Goal: Communication & Community: Ask a question

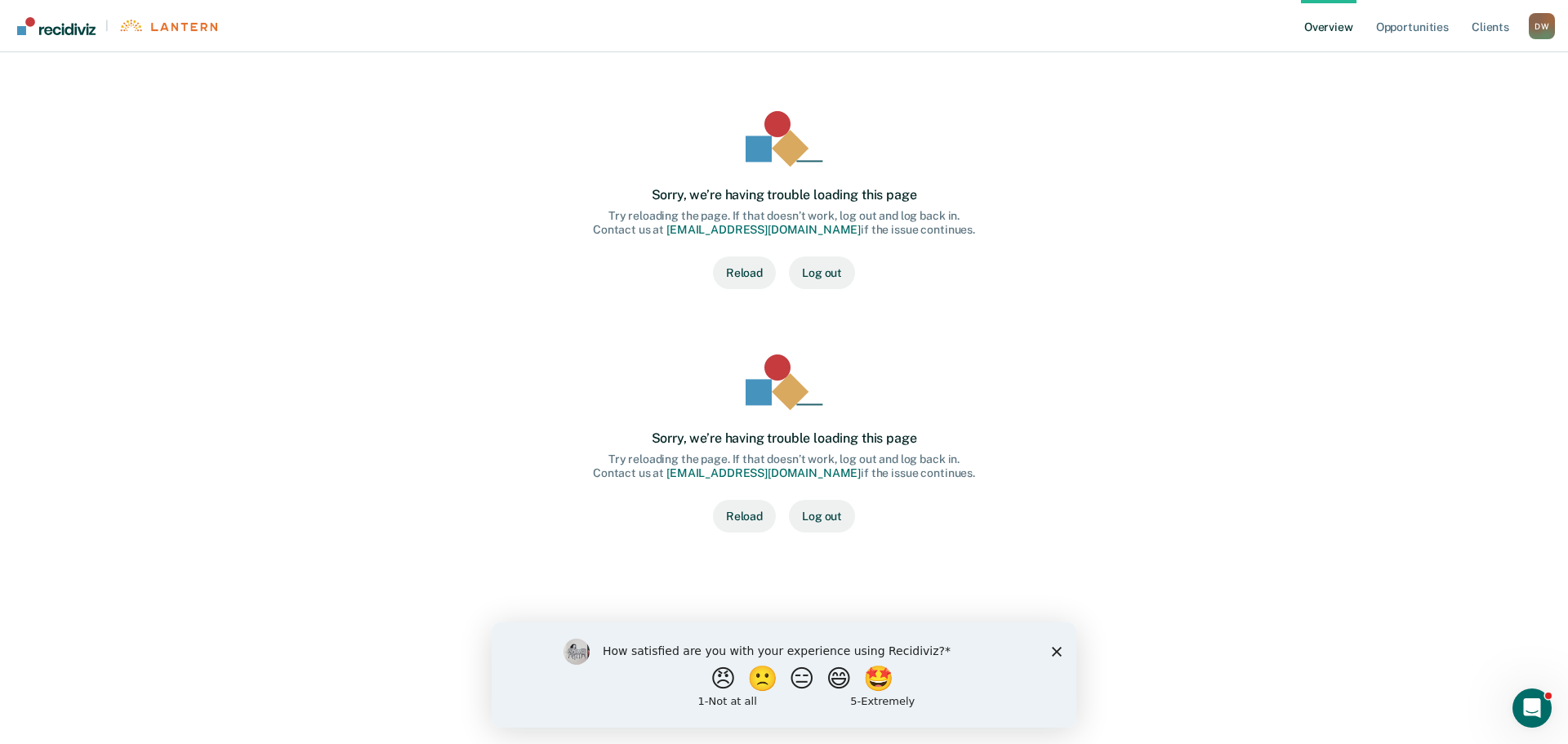
click at [1055, 649] on polygon "Close survey" at bounding box center [1056, 650] width 10 height 10
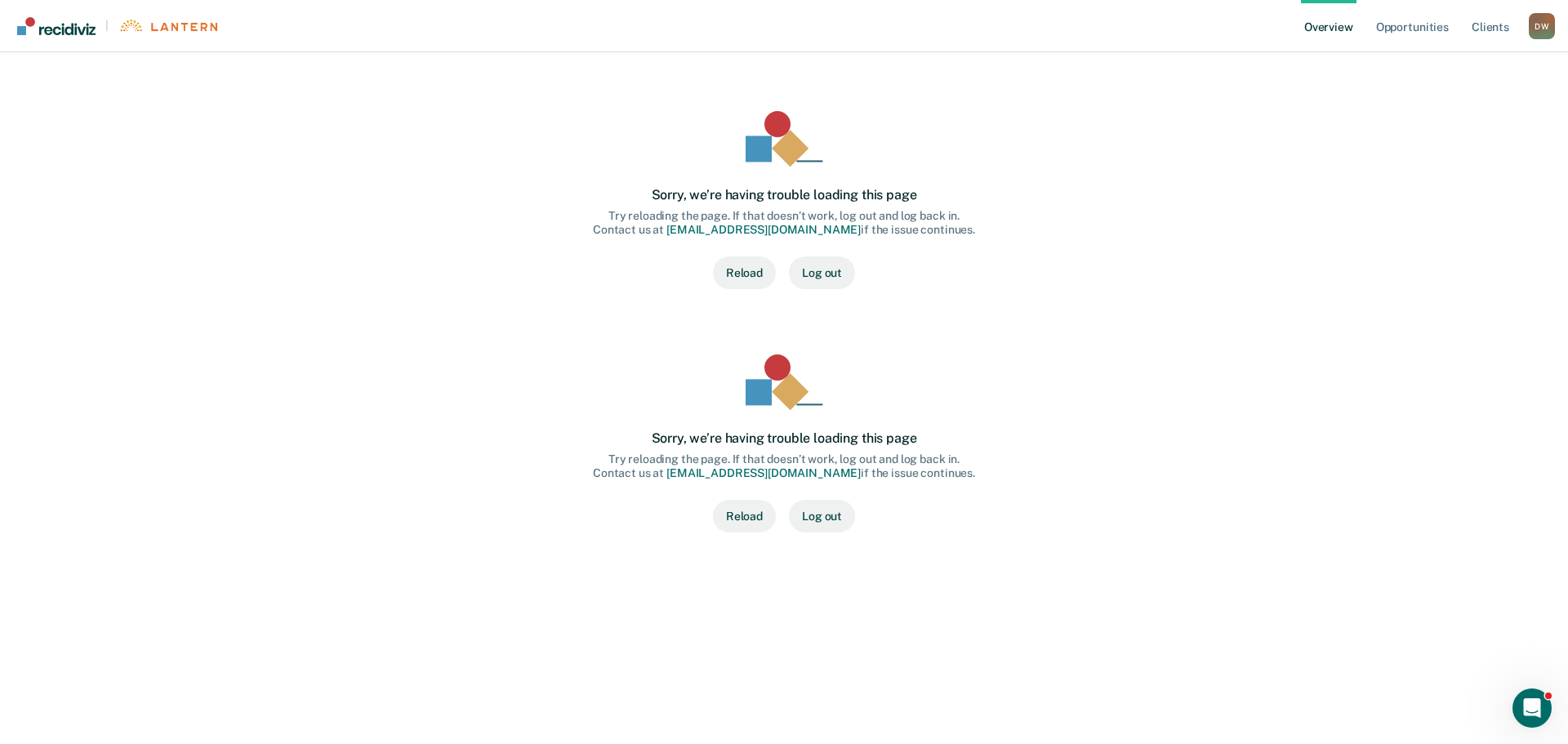
click at [748, 268] on button "Reload" at bounding box center [744, 273] width 63 height 33
click at [828, 266] on button "Log out" at bounding box center [822, 273] width 66 height 33
drag, startPoint x: 828, startPoint y: 270, endPoint x: 1070, endPoint y: 302, distance: 244.1
click at [1070, 302] on div "Sorry, we’re having trouble loading this page Try reloading the page. If that d…" at bounding box center [784, 199] width 888 height 230
click at [1405, 26] on link "Opportunities" at bounding box center [1412, 26] width 80 height 52
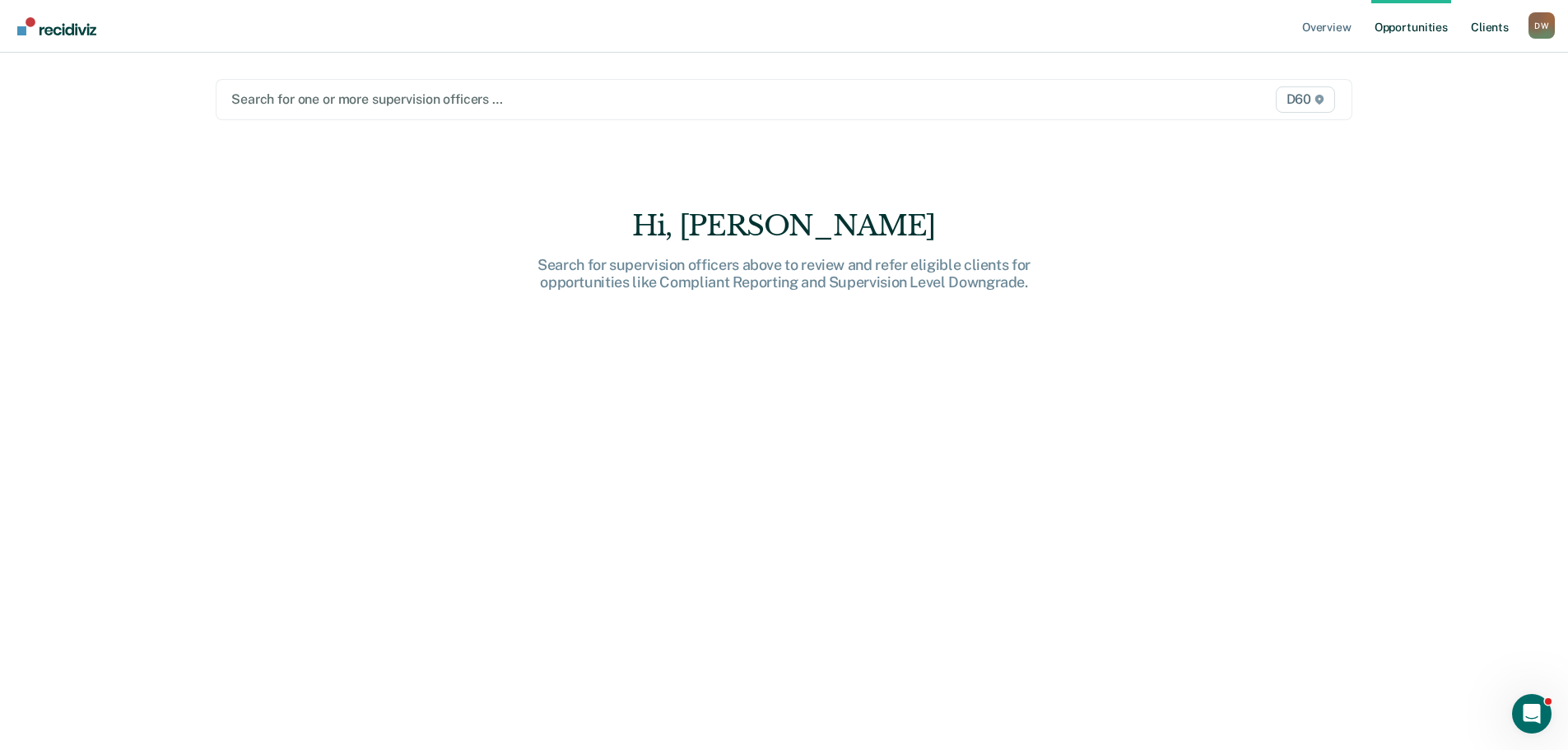
click at [1496, 30] on link "Client s" at bounding box center [1490, 26] width 44 height 52
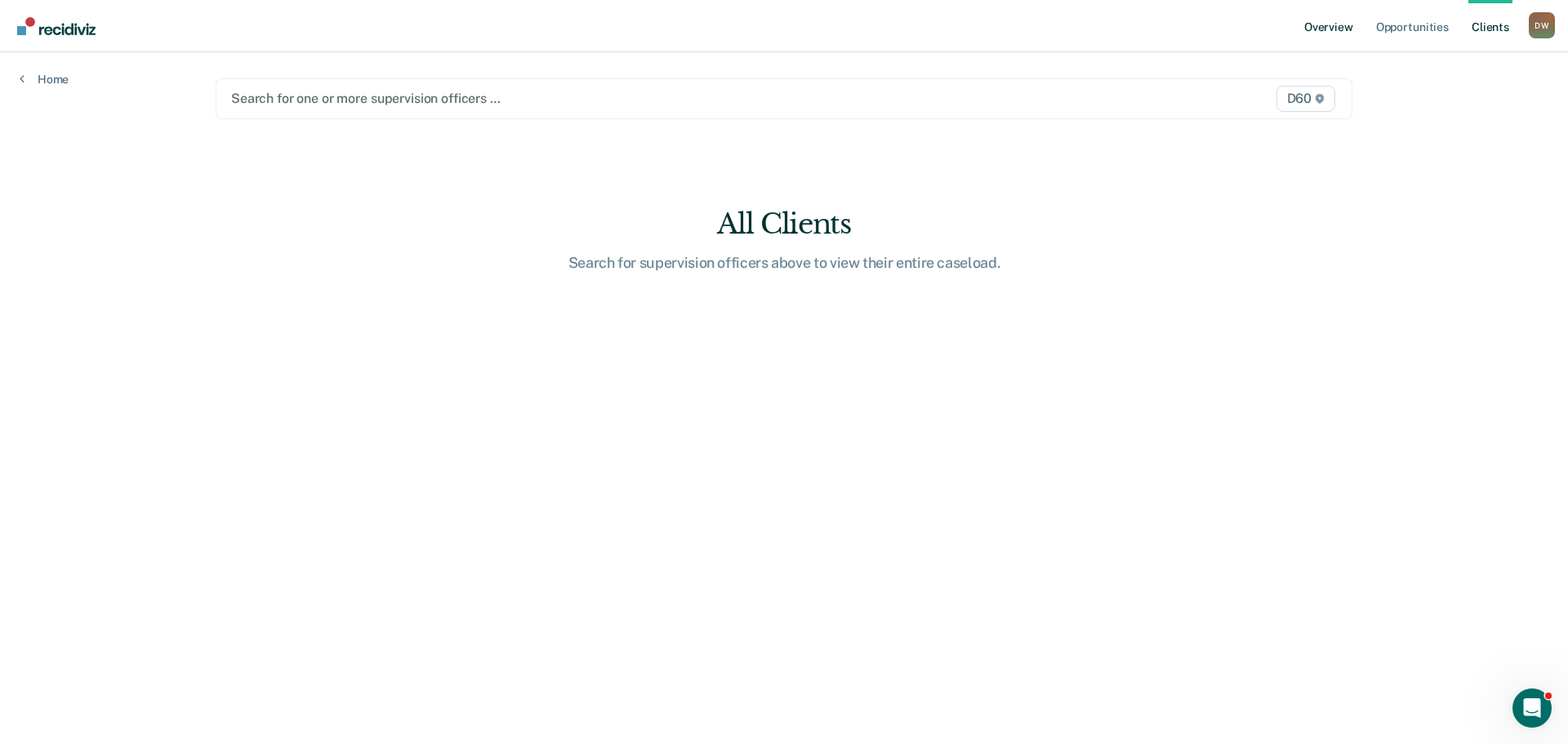
click at [1323, 25] on link "Overview" at bounding box center [1328, 26] width 55 height 52
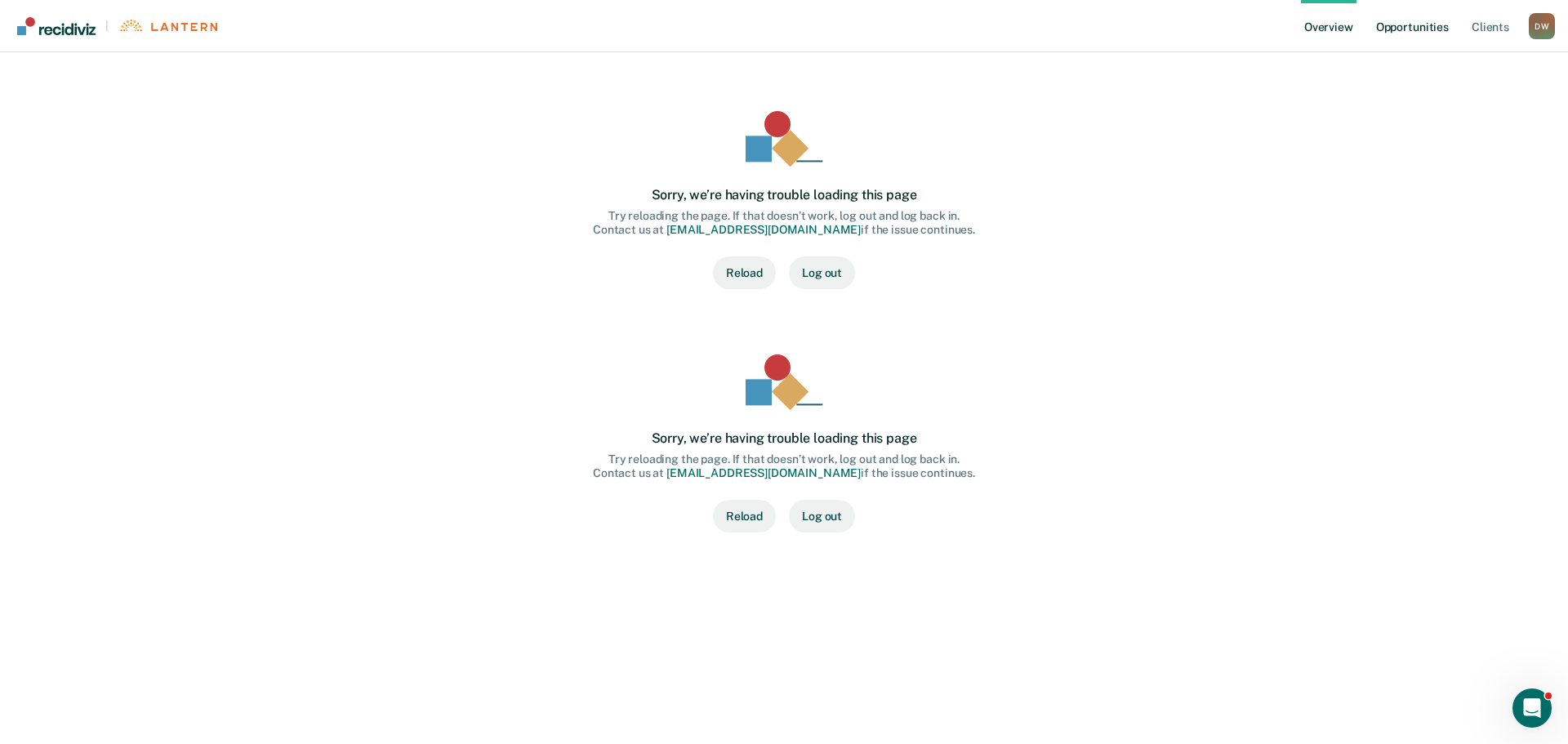
click at [1411, 21] on link "Opportunities" at bounding box center [1412, 26] width 80 height 52
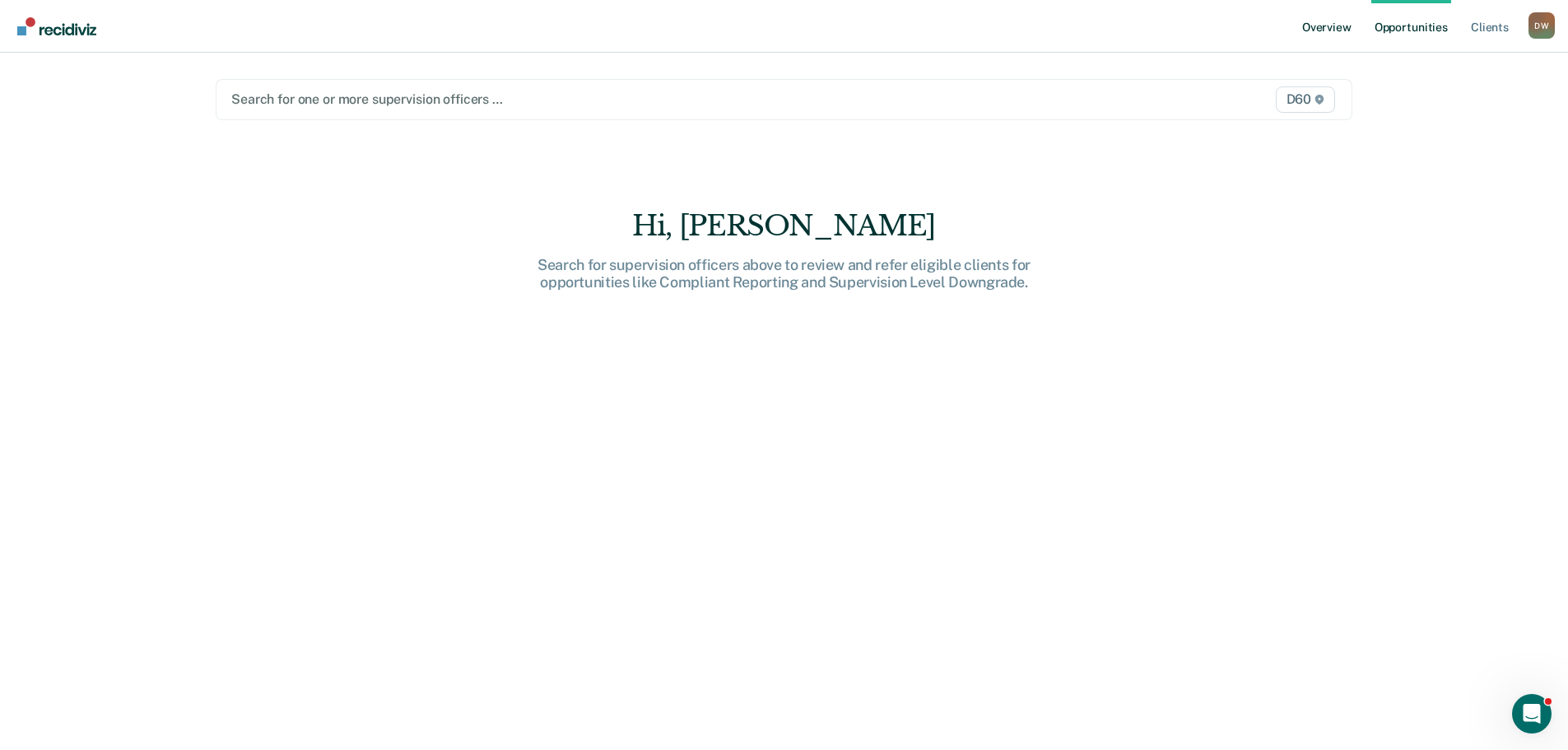
click at [1348, 24] on link "Overview" at bounding box center [1327, 26] width 56 height 52
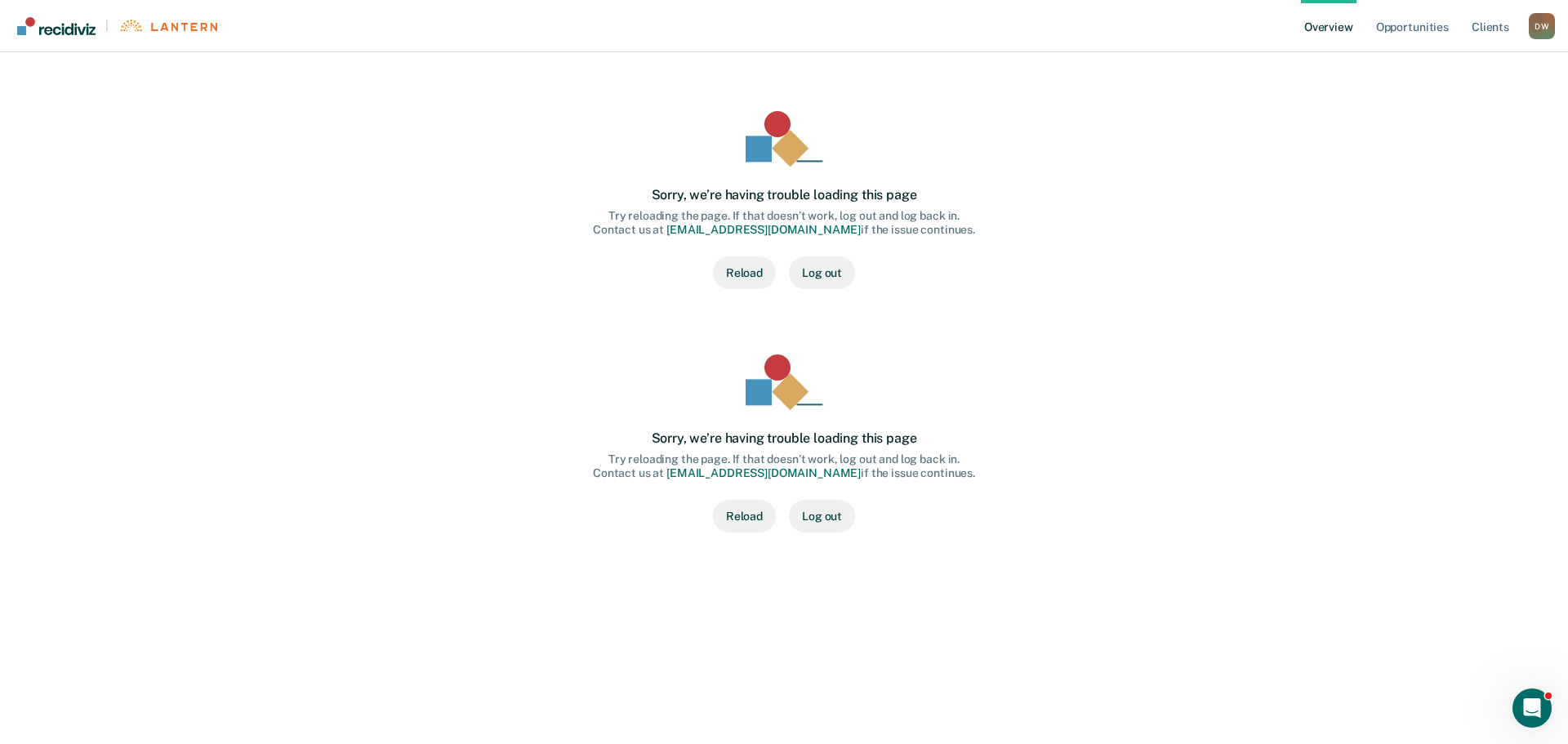
click at [817, 270] on button "Log out" at bounding box center [822, 273] width 66 height 33
click at [1402, 21] on link "Opportunities" at bounding box center [1412, 26] width 80 height 52
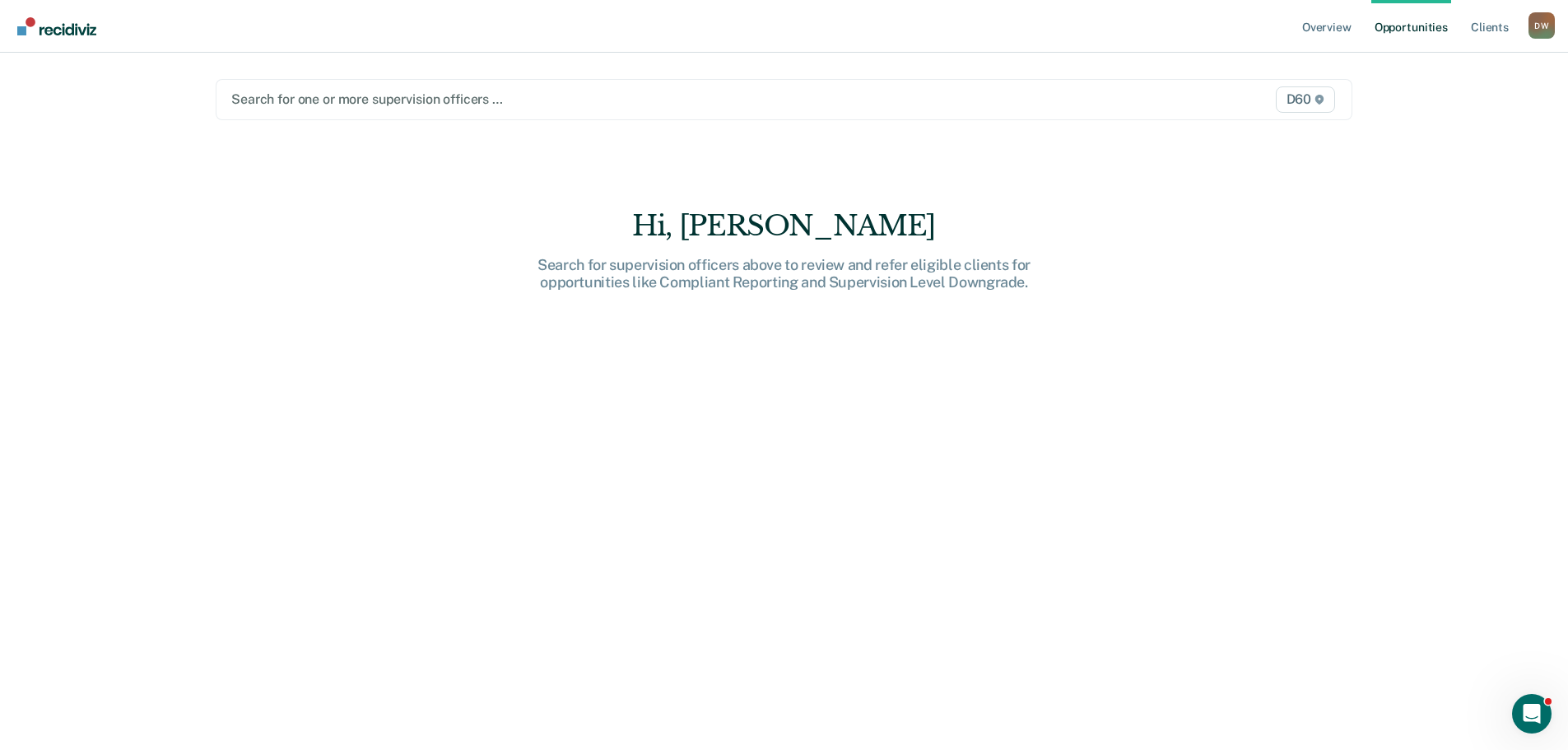
click at [755, 110] on div "Search for one or more supervision officers …" at bounding box center [618, 99] width 776 height 23
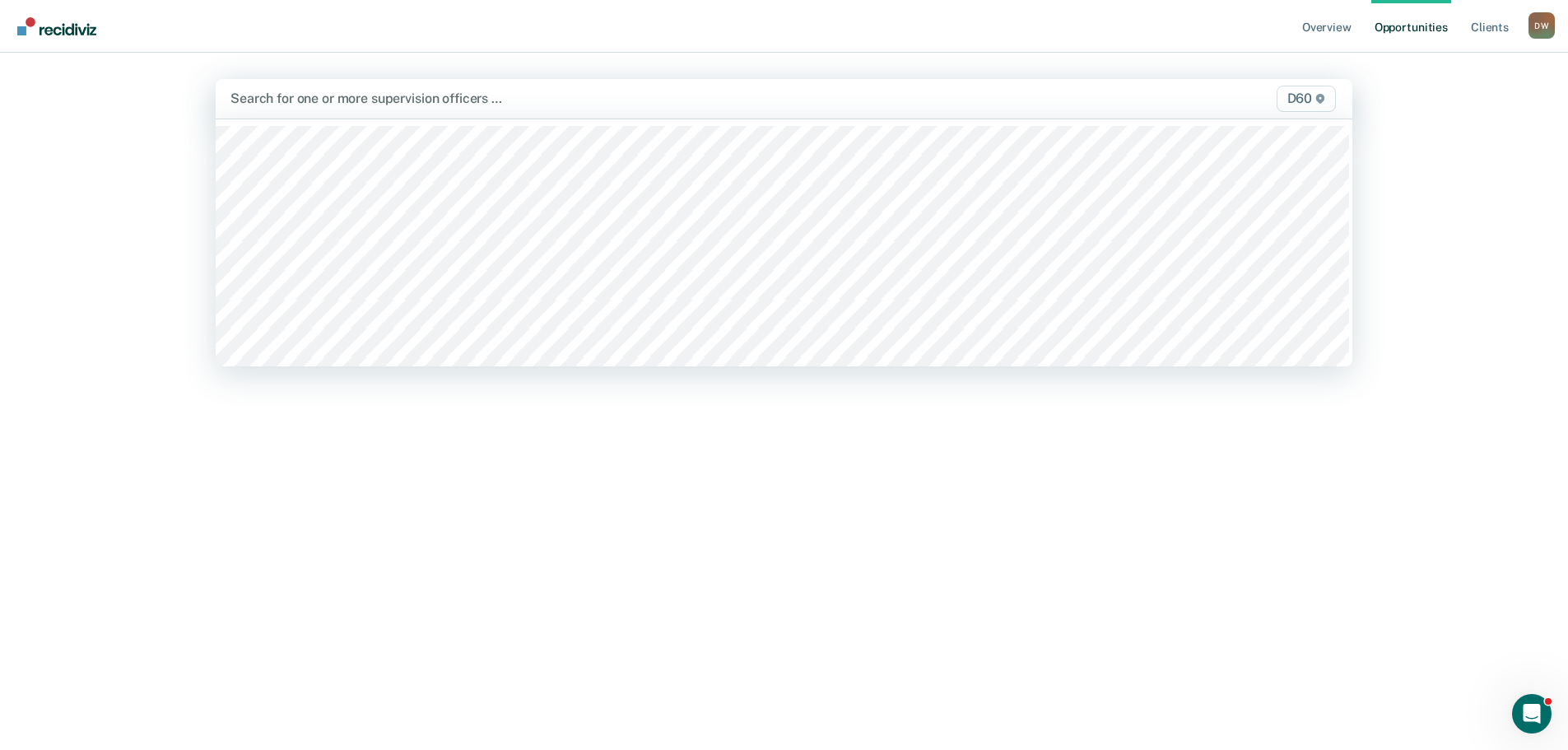
click at [1406, 121] on div "Overview Opportunities Client s Daniel H. Walker D W Profile How it works Log O…" at bounding box center [784, 375] width 1568 height 750
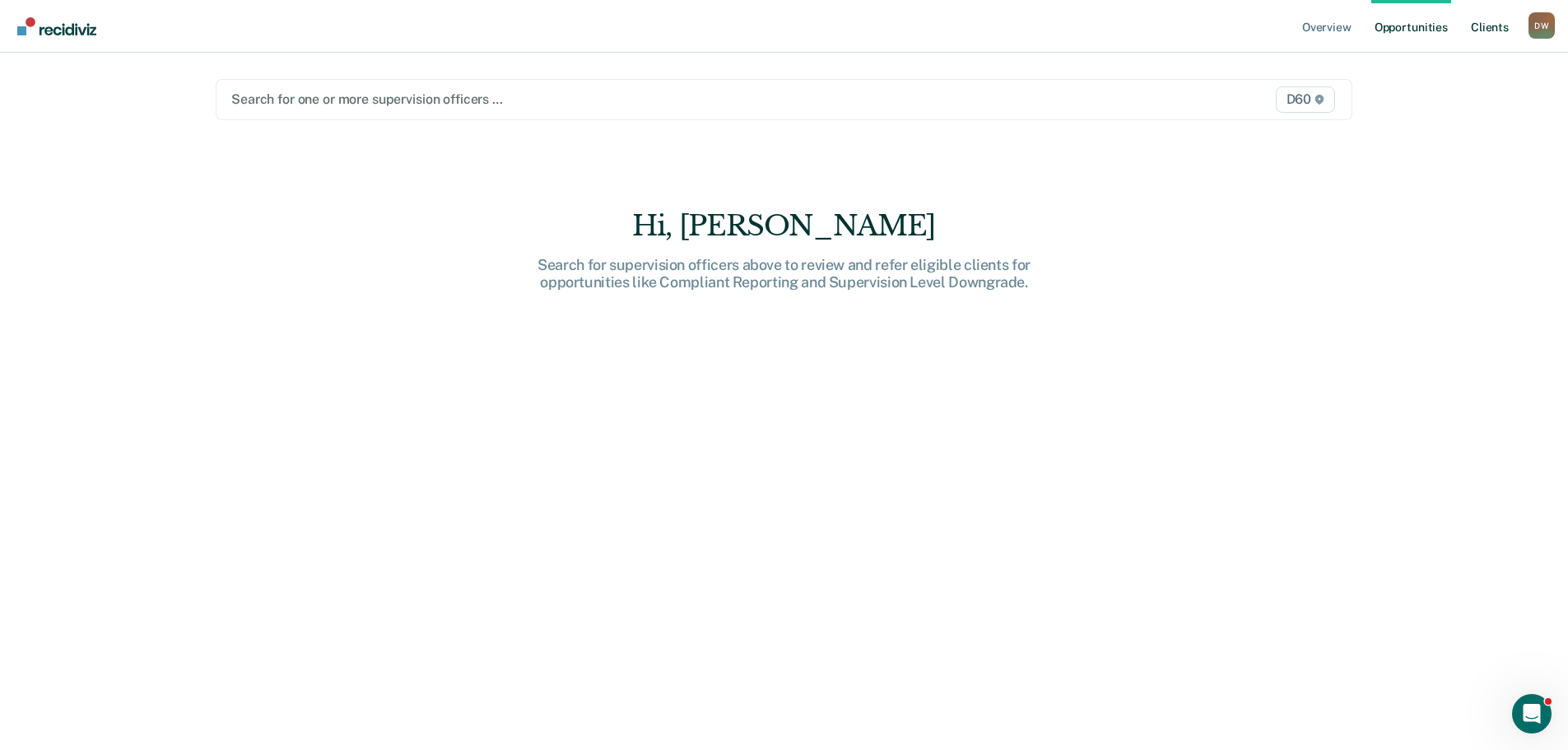
click at [1497, 25] on link "Client s" at bounding box center [1490, 26] width 44 height 52
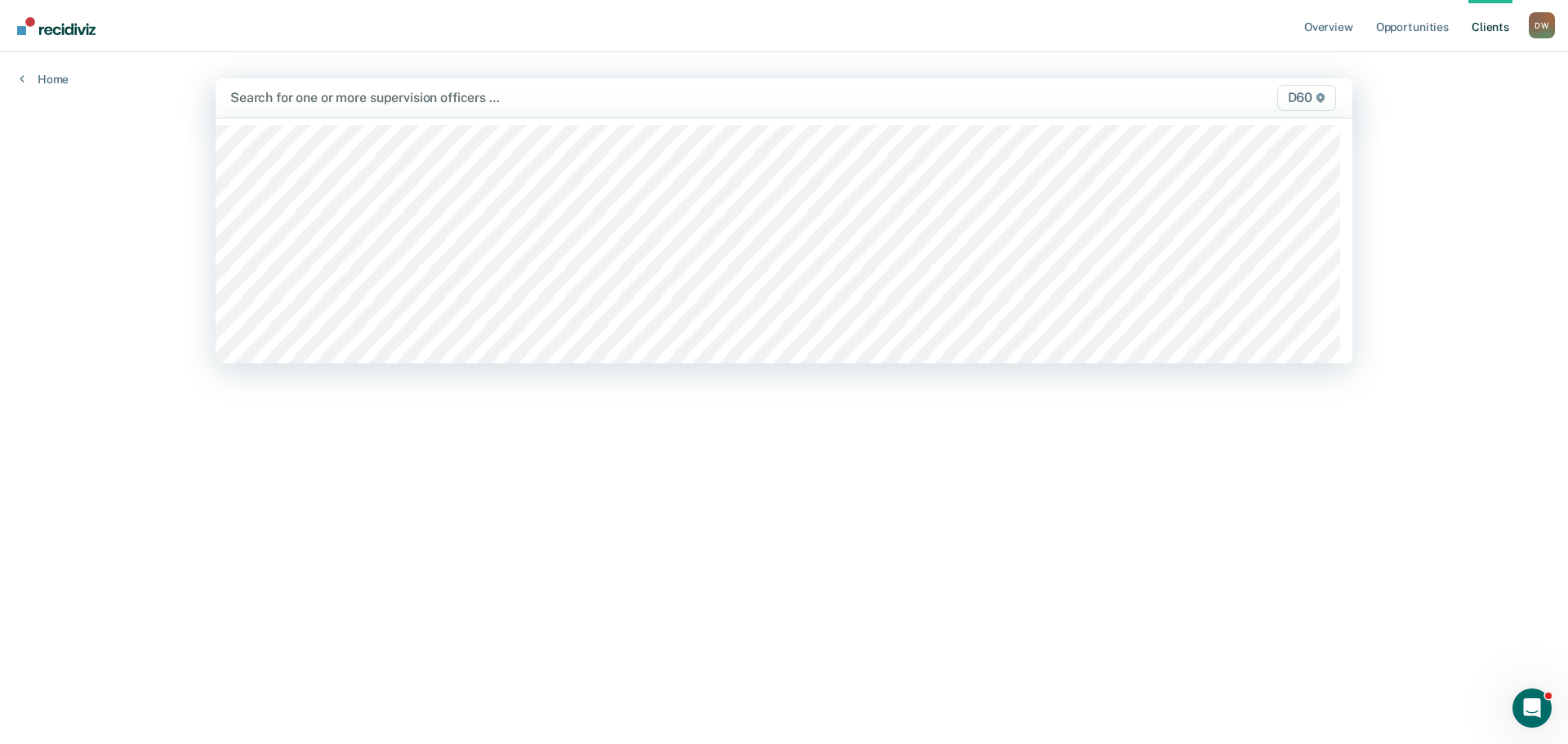
click at [565, 99] on div at bounding box center [616, 97] width 774 height 19
click at [1471, 142] on div "Overview Opportunities Client s Daniel H. Walker D W Profile How it works Log O…" at bounding box center [784, 372] width 1568 height 744
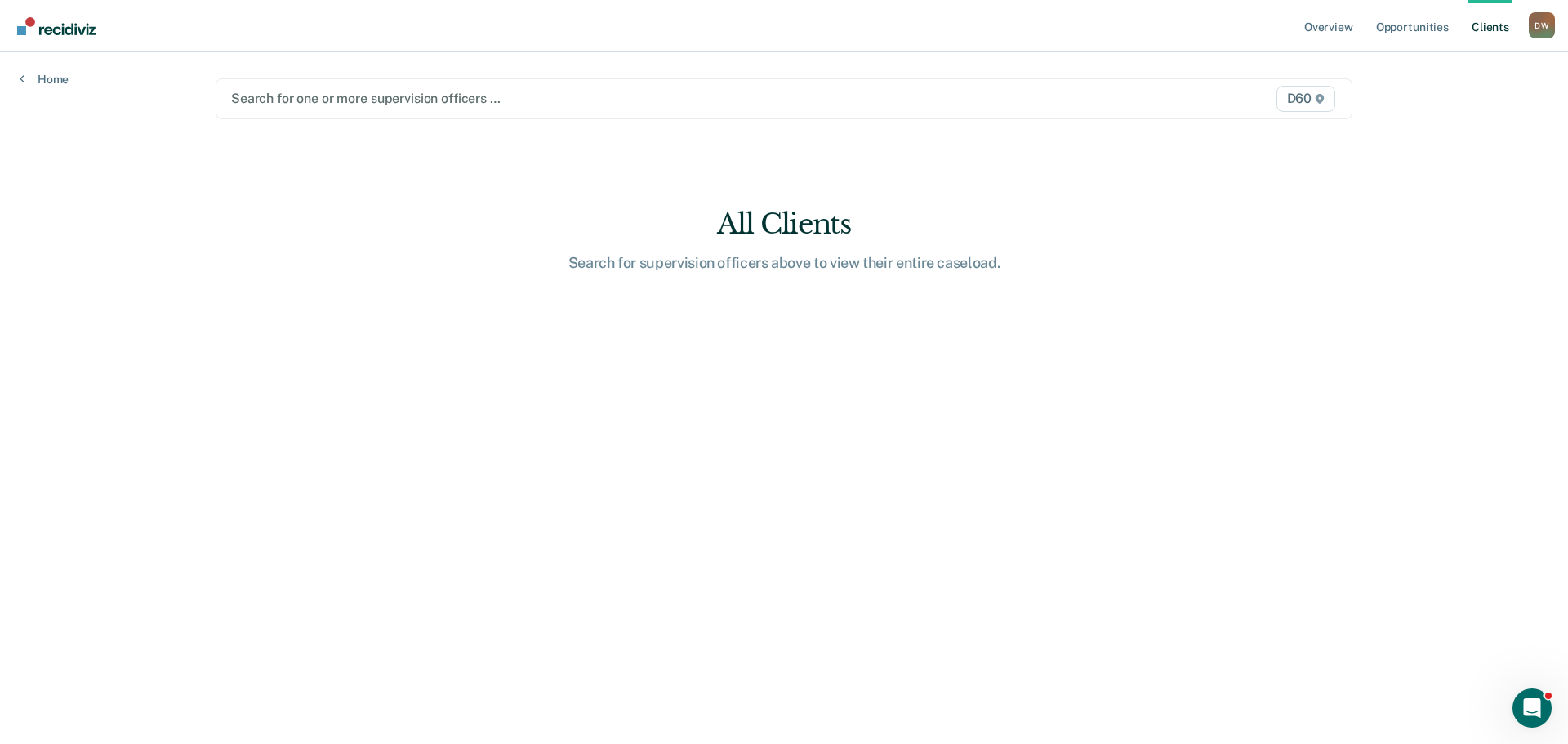
click at [1186, 102] on div "D60" at bounding box center [1173, 98] width 333 height 26
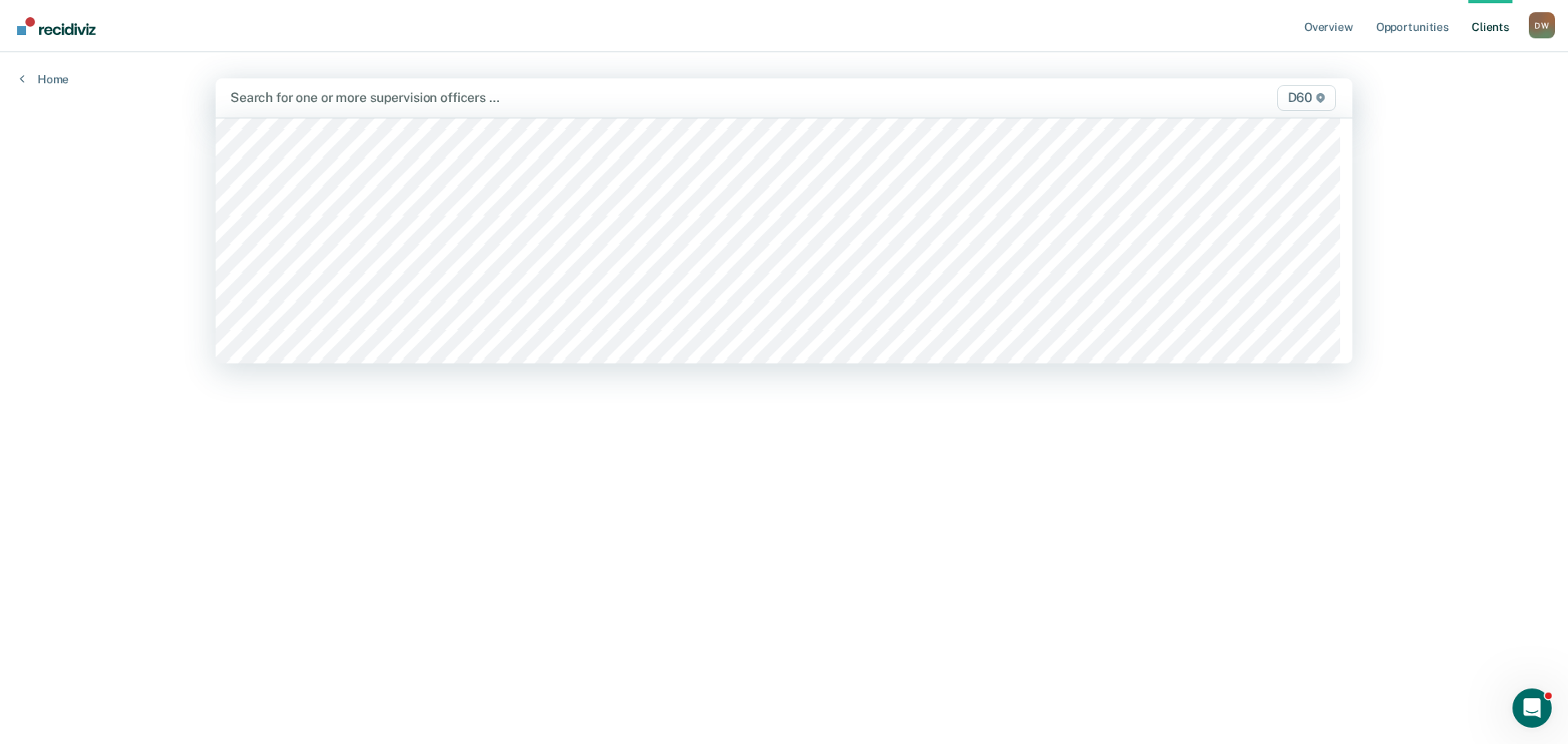
scroll to position [164, 0]
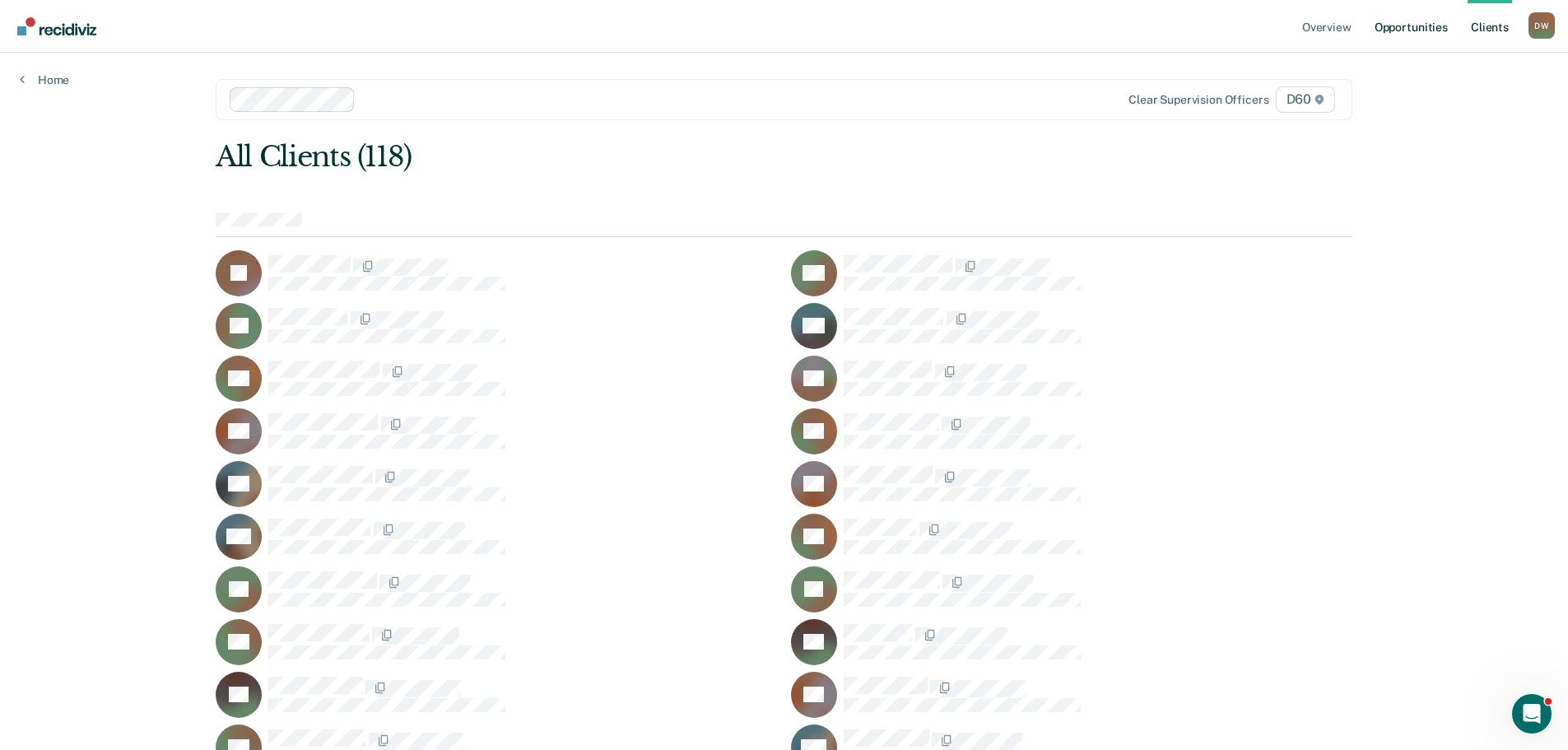
click at [1408, 23] on link "Opportunities" at bounding box center [1411, 26] width 80 height 52
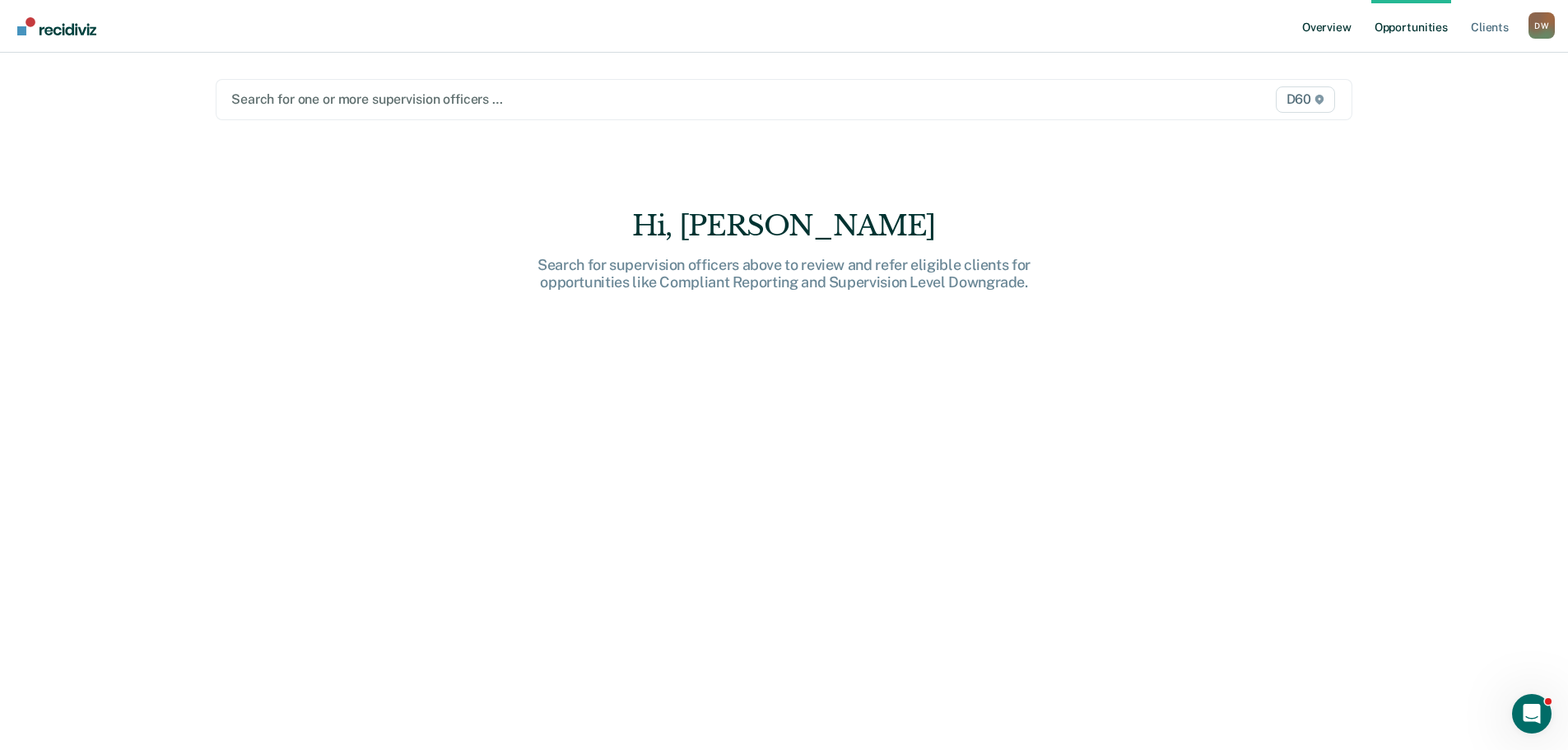
click at [1325, 22] on link "Overview" at bounding box center [1327, 26] width 56 height 52
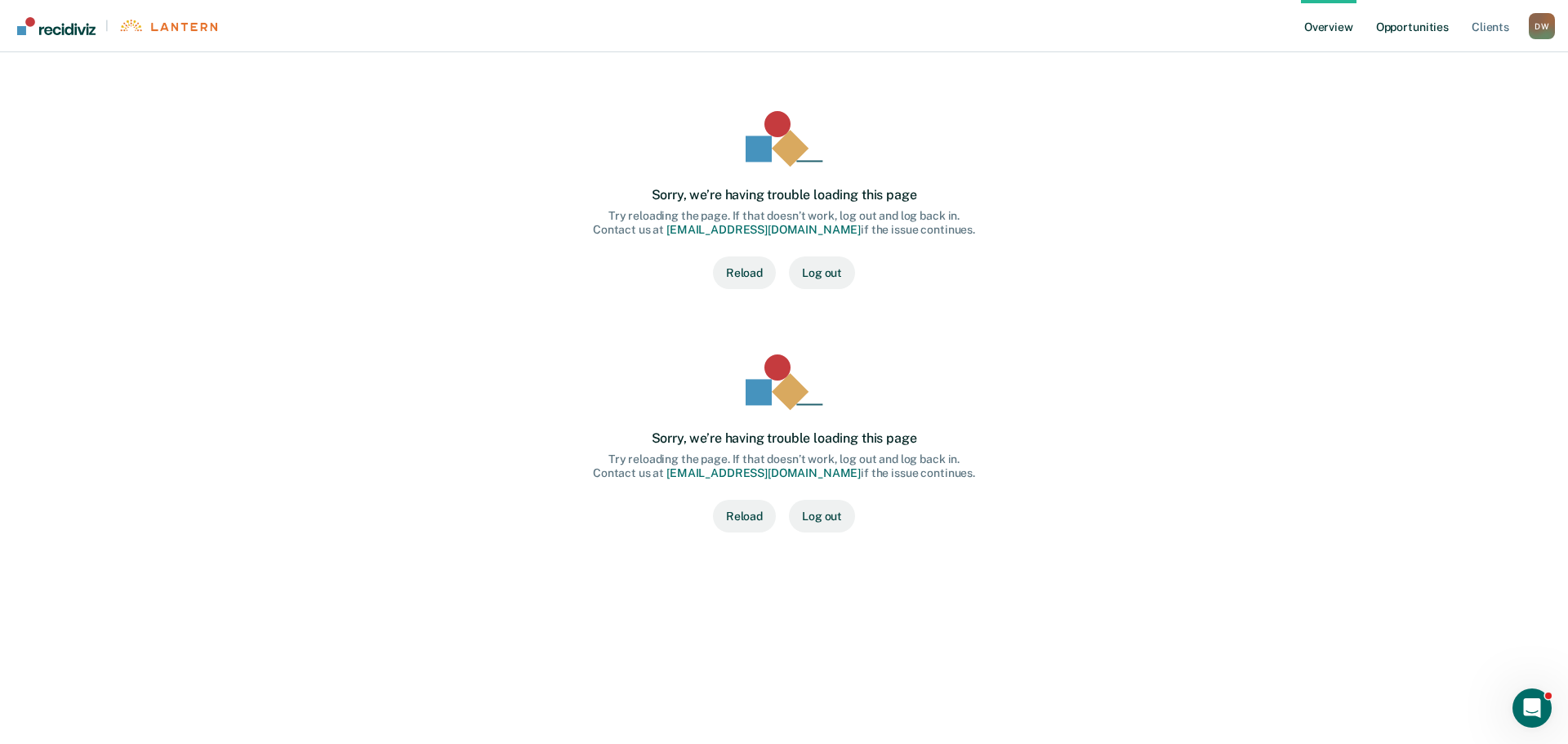
click at [1406, 21] on link "Opportunities" at bounding box center [1412, 26] width 80 height 52
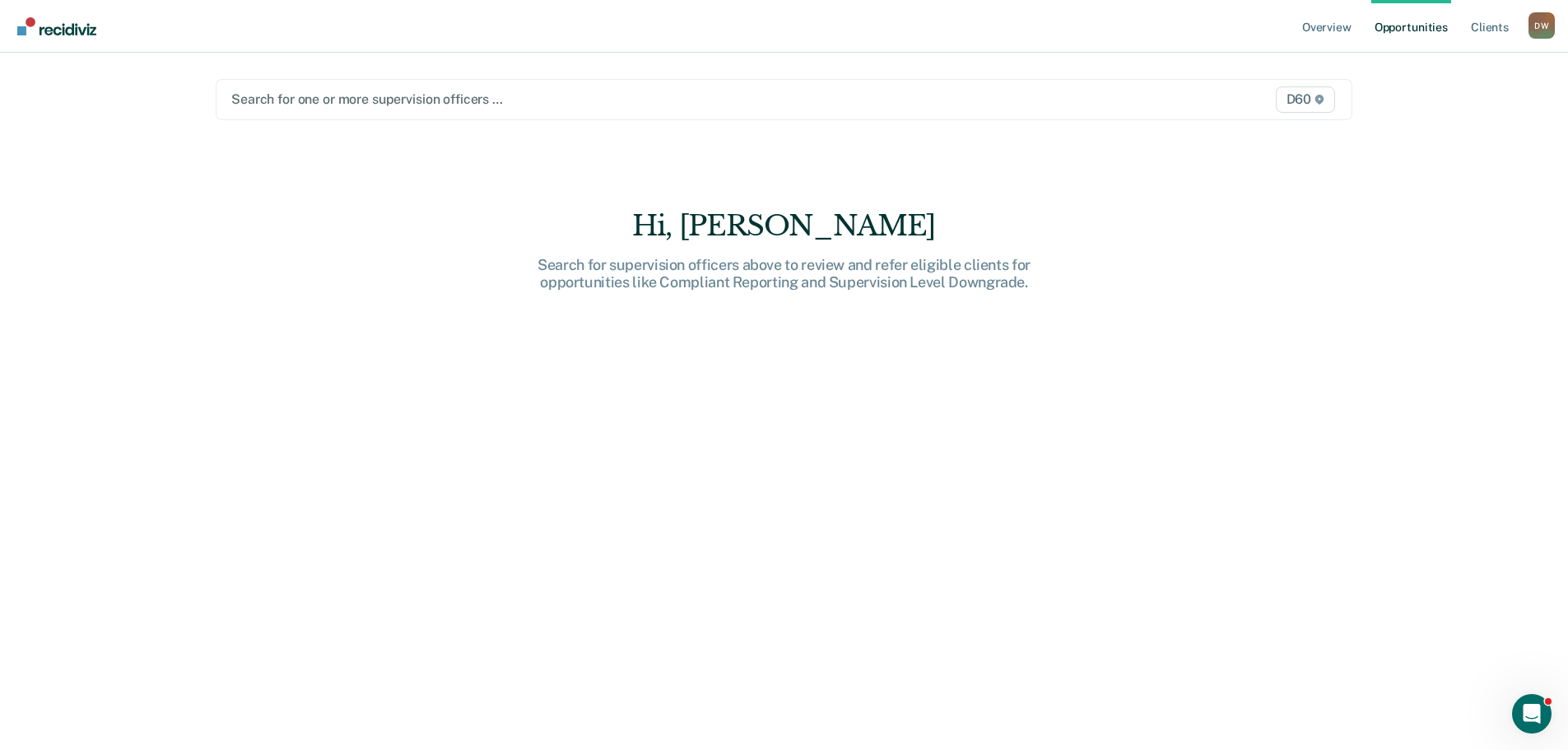
click at [1541, 23] on div "D W" at bounding box center [1541, 25] width 26 height 26
click at [1460, 88] on link "How it works" at bounding box center [1475, 87] width 133 height 14
click at [1485, 24] on link "Client s" at bounding box center [1490, 26] width 44 height 52
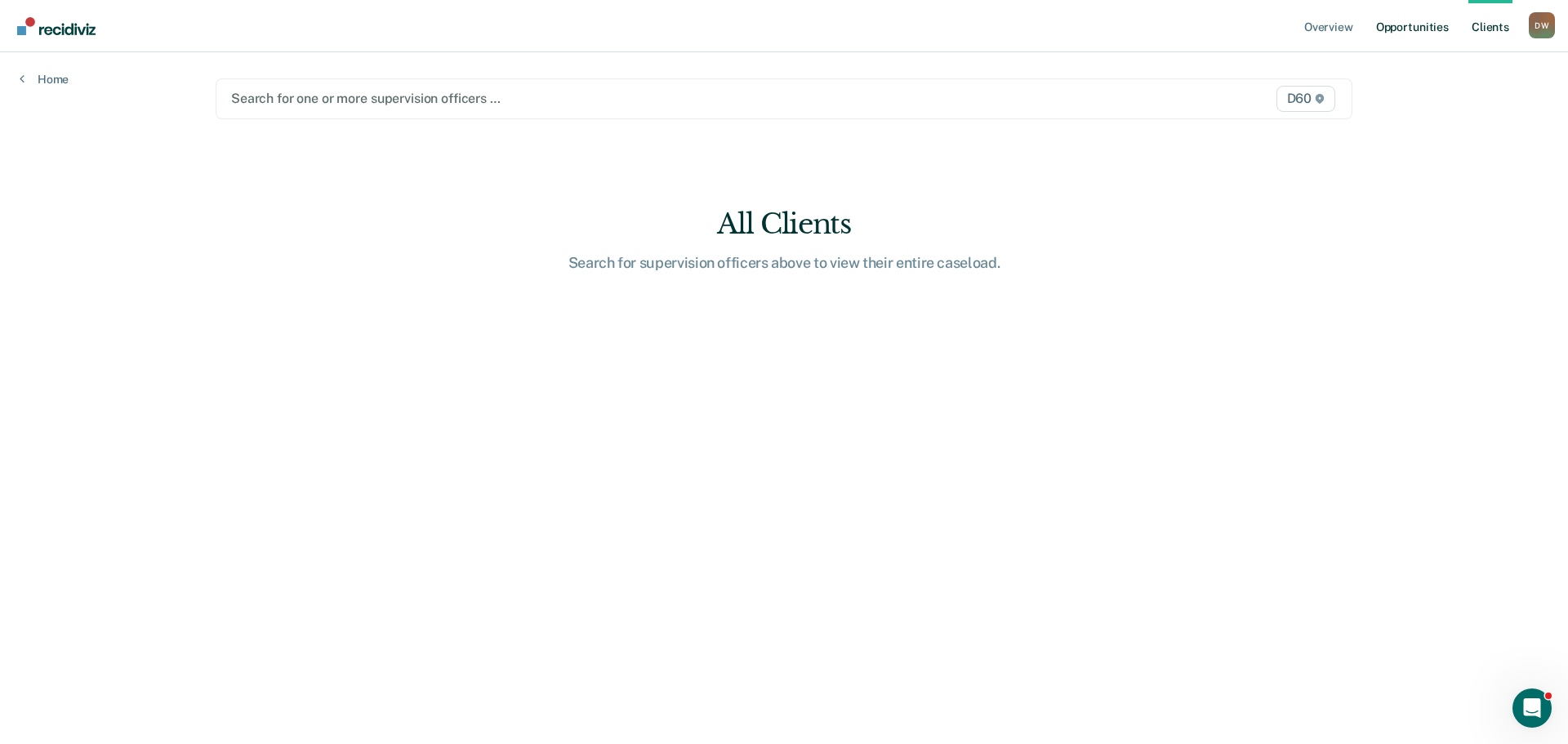
click at [1412, 25] on link "Opportunities" at bounding box center [1412, 26] width 80 height 52
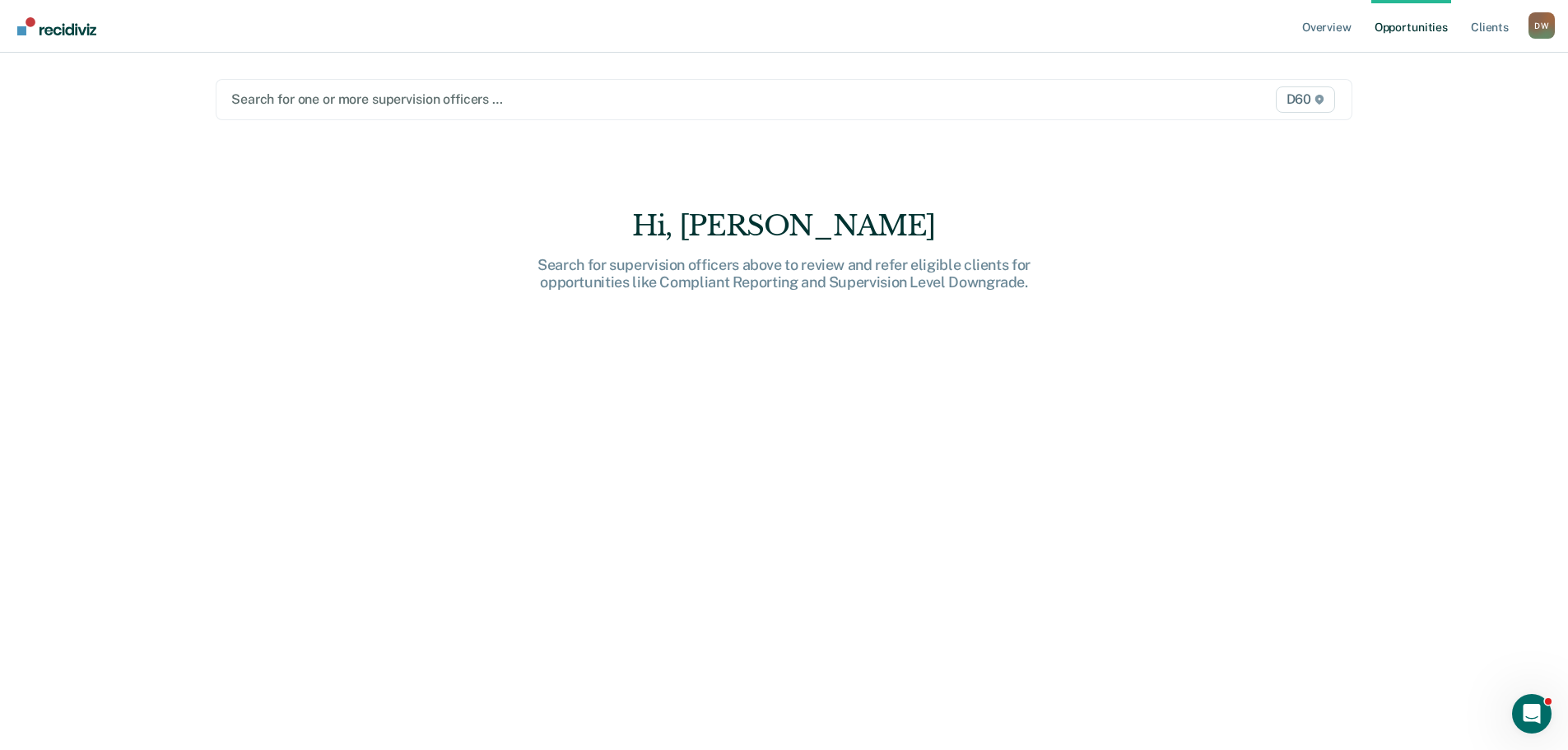
drag, startPoint x: 1573, startPoint y: 4, endPoint x: 1207, endPoint y: 213, distance: 421.5
click at [1207, 213] on div "Hi, Daniel H.. Search for supervision officers above to review and refer eligib…" at bounding box center [784, 491] width 1137 height 565
click at [1343, 22] on link "Overview" at bounding box center [1327, 26] width 56 height 52
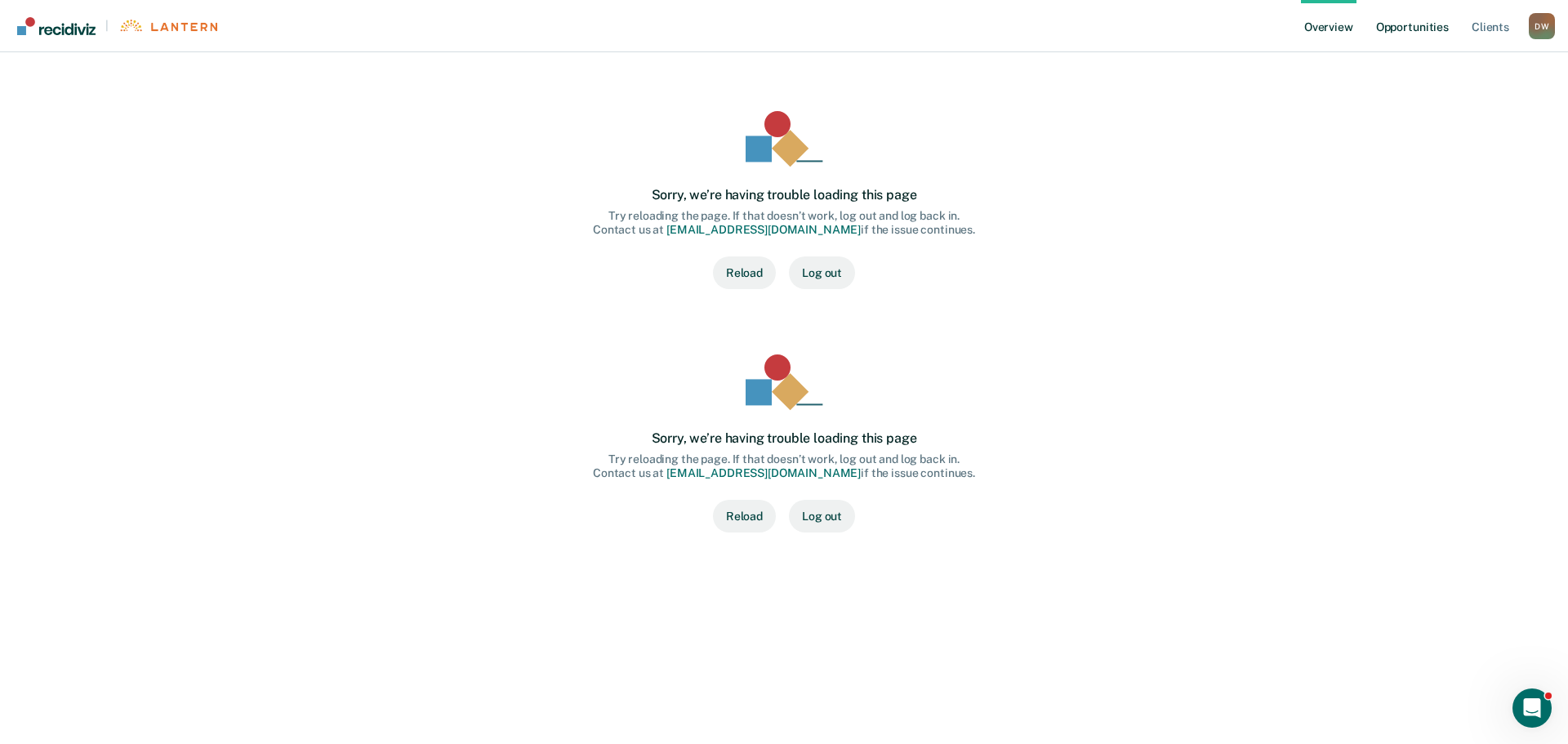
click at [1407, 30] on link "Opportunities" at bounding box center [1412, 26] width 80 height 52
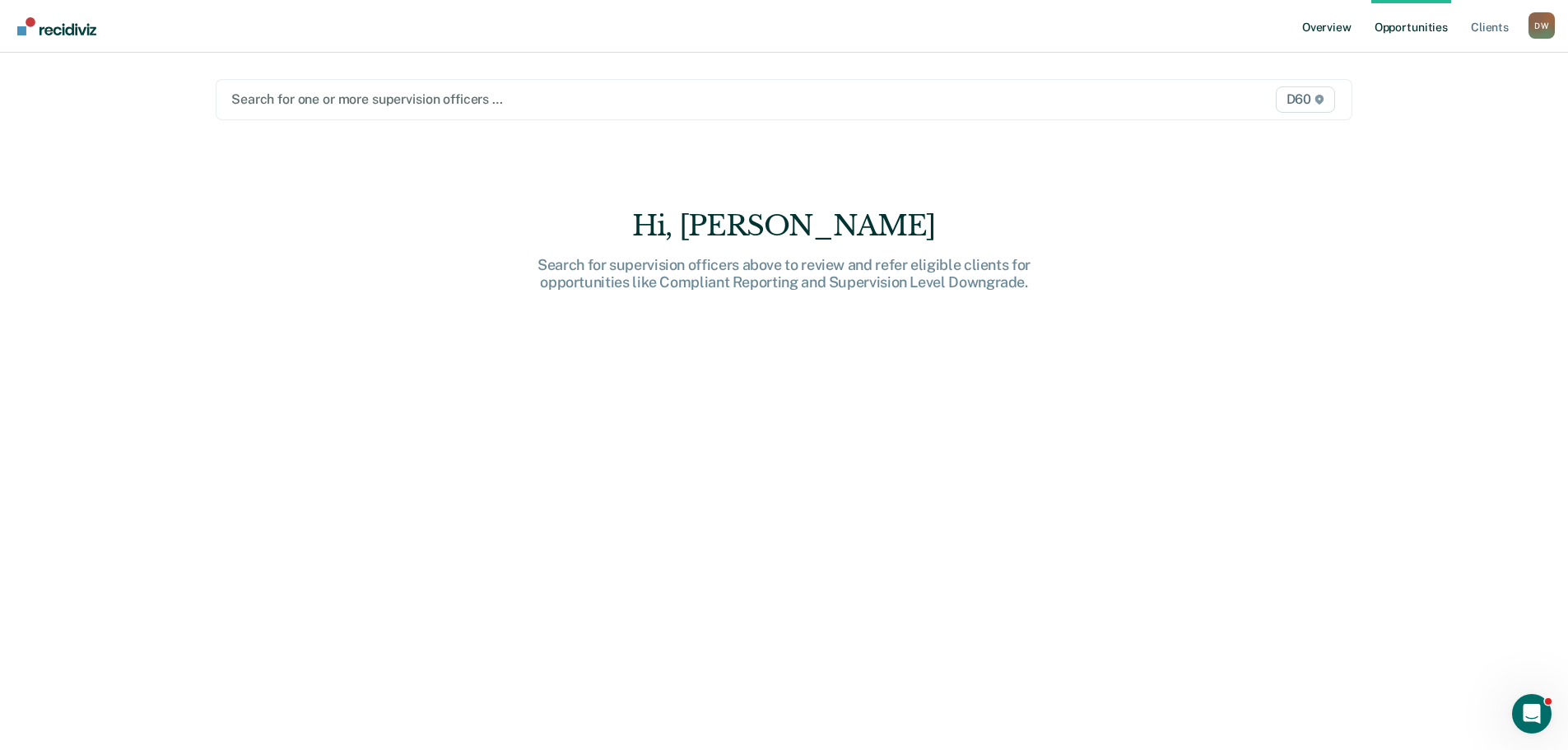
click at [1337, 27] on link "Overview" at bounding box center [1327, 26] width 56 height 52
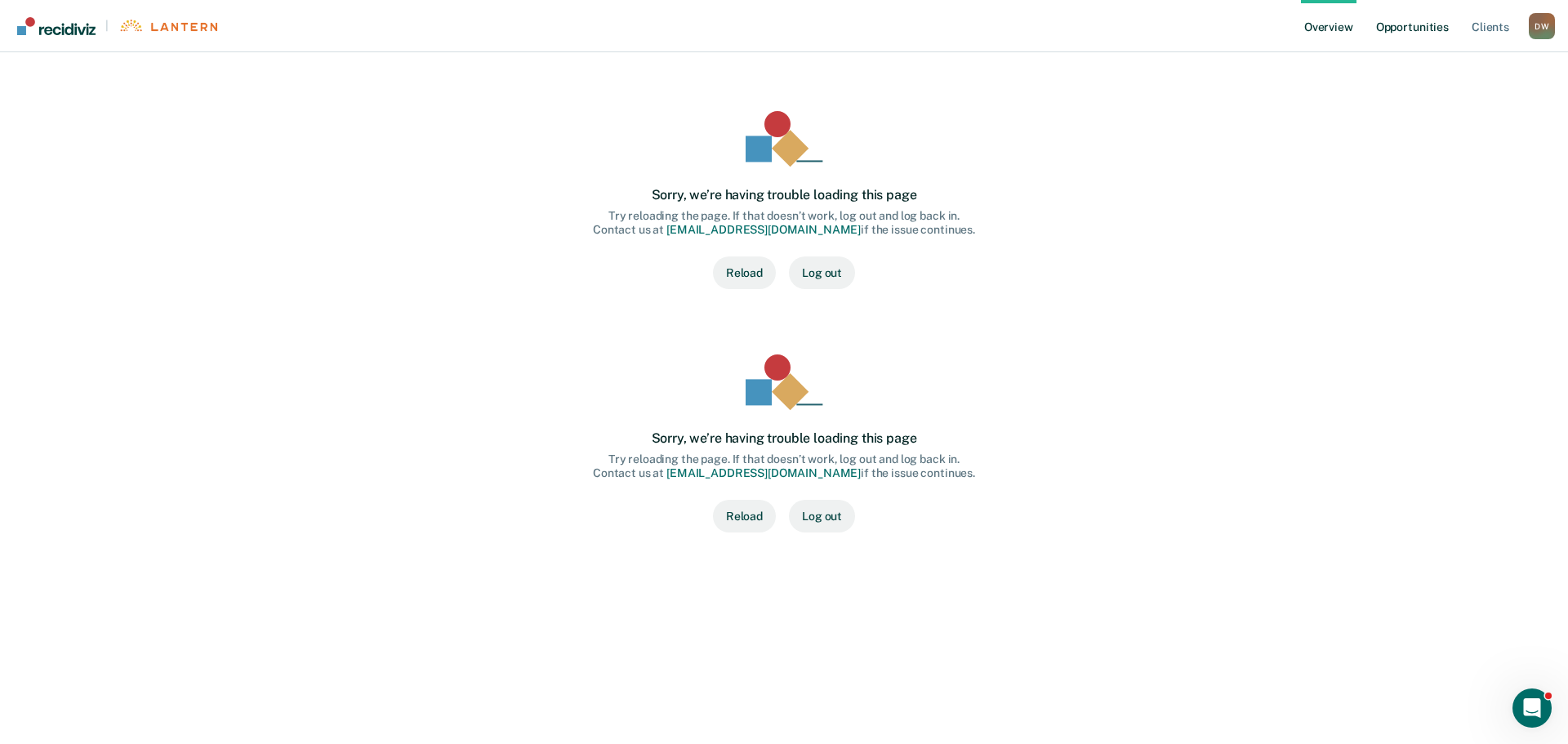
click at [1432, 28] on link "Opportunities" at bounding box center [1412, 26] width 80 height 52
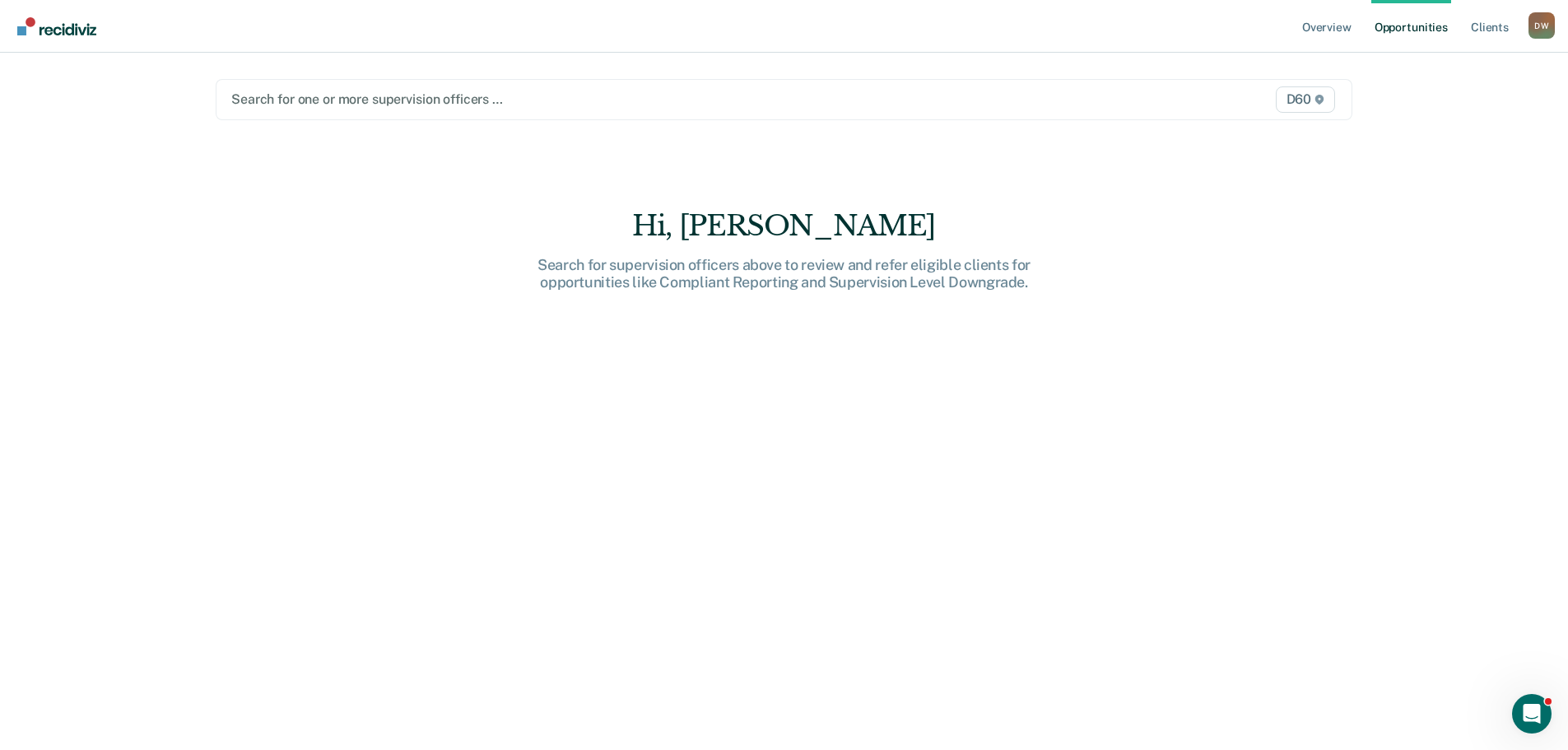
click at [983, 101] on div at bounding box center [618, 99] width 773 height 19
click at [1464, 184] on div "Overview Opportunities Client s Daniel H. Walker D W Profile How it works Log O…" at bounding box center [784, 375] width 1568 height 750
click at [1041, 105] on div "D60" at bounding box center [1172, 99] width 333 height 26
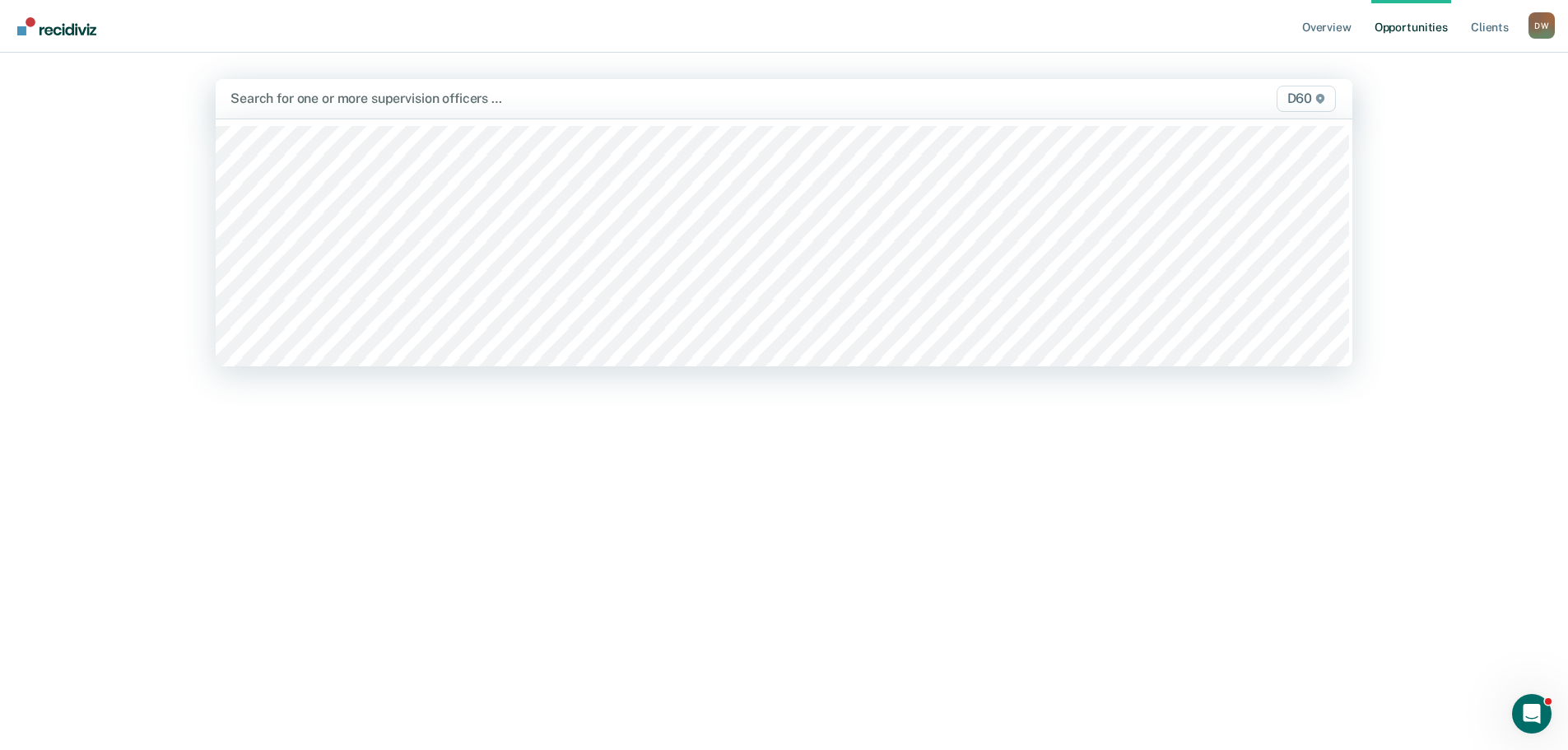
click at [1464, 259] on div "Overview Opportunities Client s Daniel H. Walker D W Profile How it works Log O…" at bounding box center [784, 375] width 1568 height 750
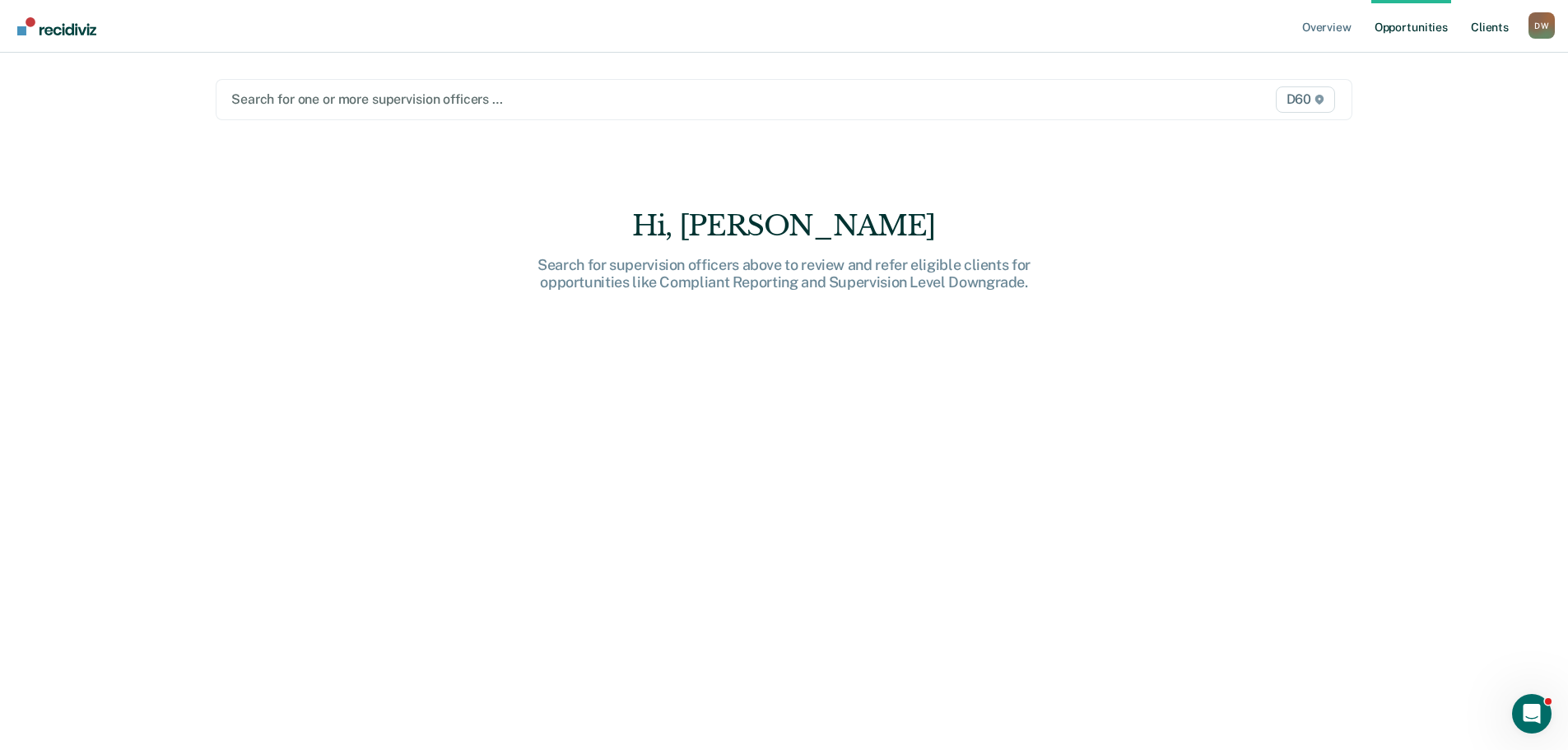
click at [1490, 30] on link "Client s" at bounding box center [1490, 26] width 44 height 52
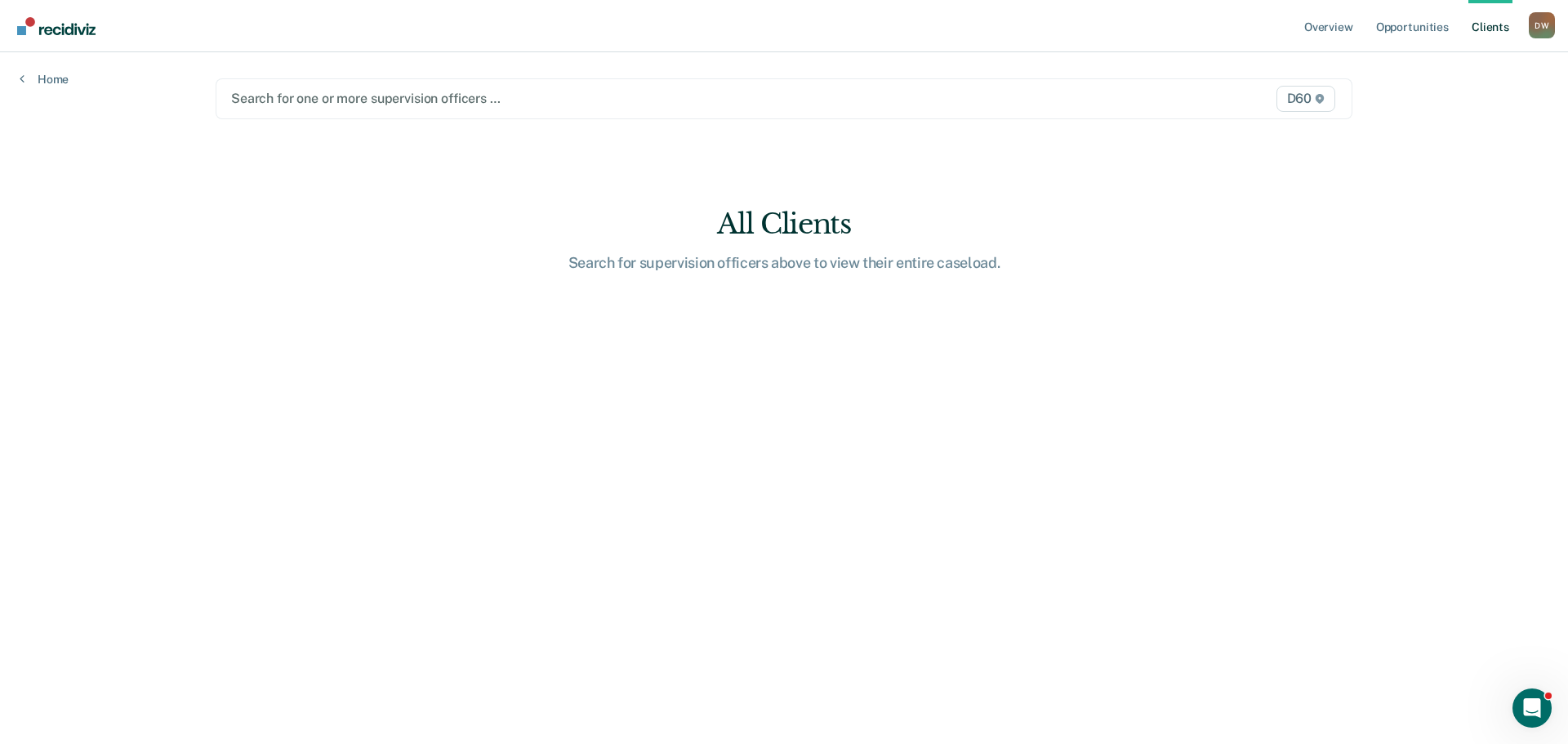
click at [1197, 102] on div "D60" at bounding box center [1173, 98] width 333 height 26
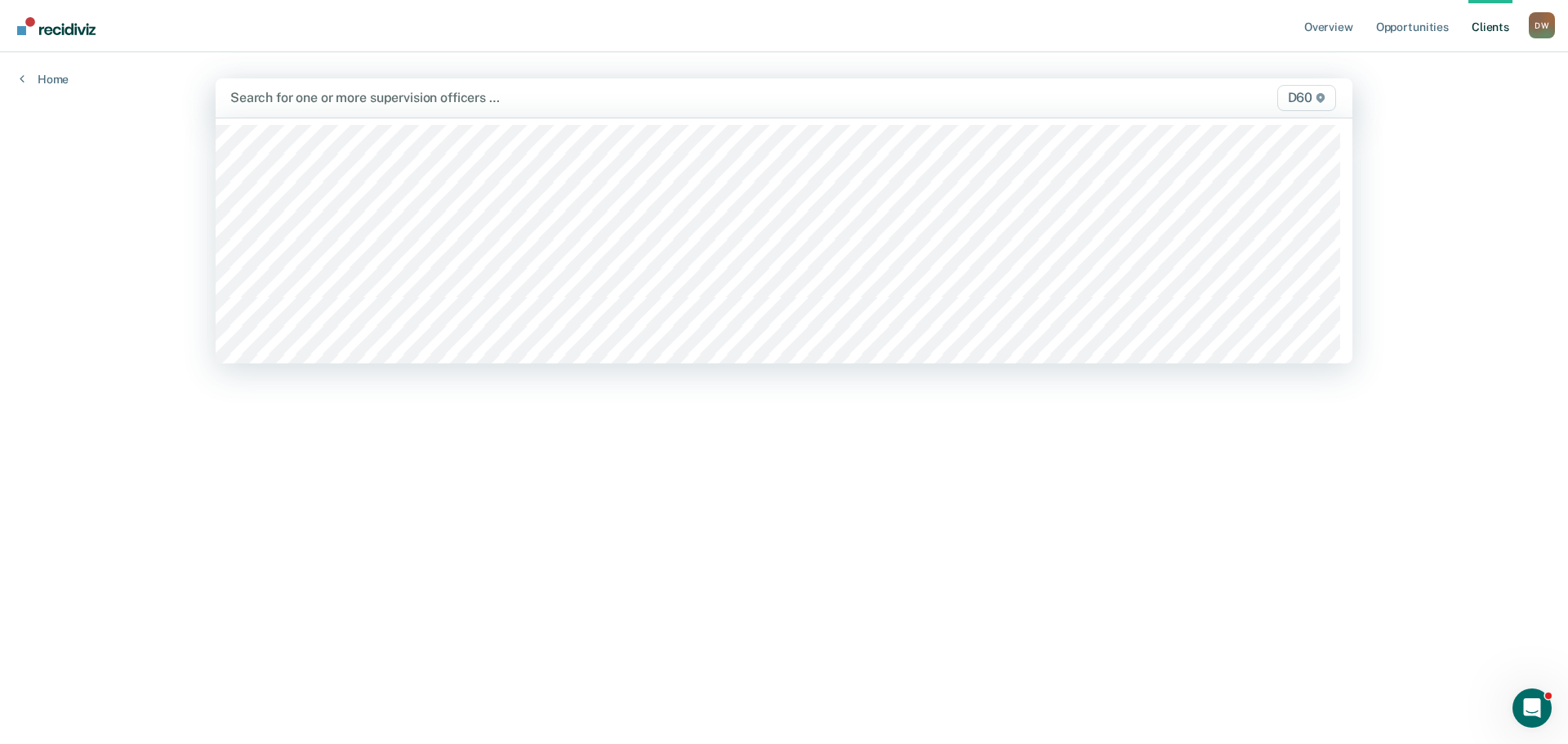
click at [1446, 245] on div "Overview Opportunities Client s Daniel H. Walker D W Profile How it works Log O…" at bounding box center [784, 372] width 1568 height 744
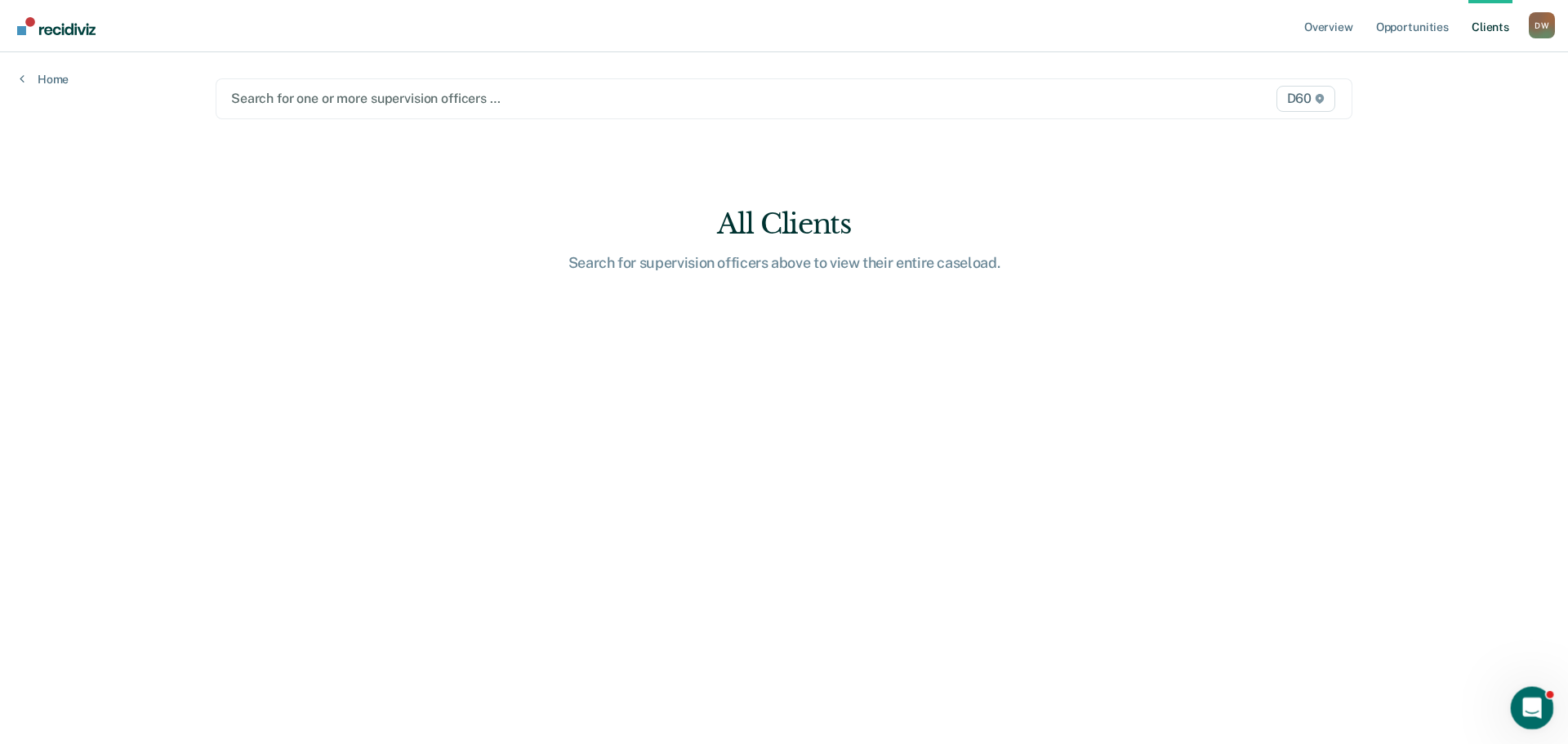
click at [1528, 702] on icon "Open Intercom Messenger" at bounding box center [1530, 706] width 27 height 27
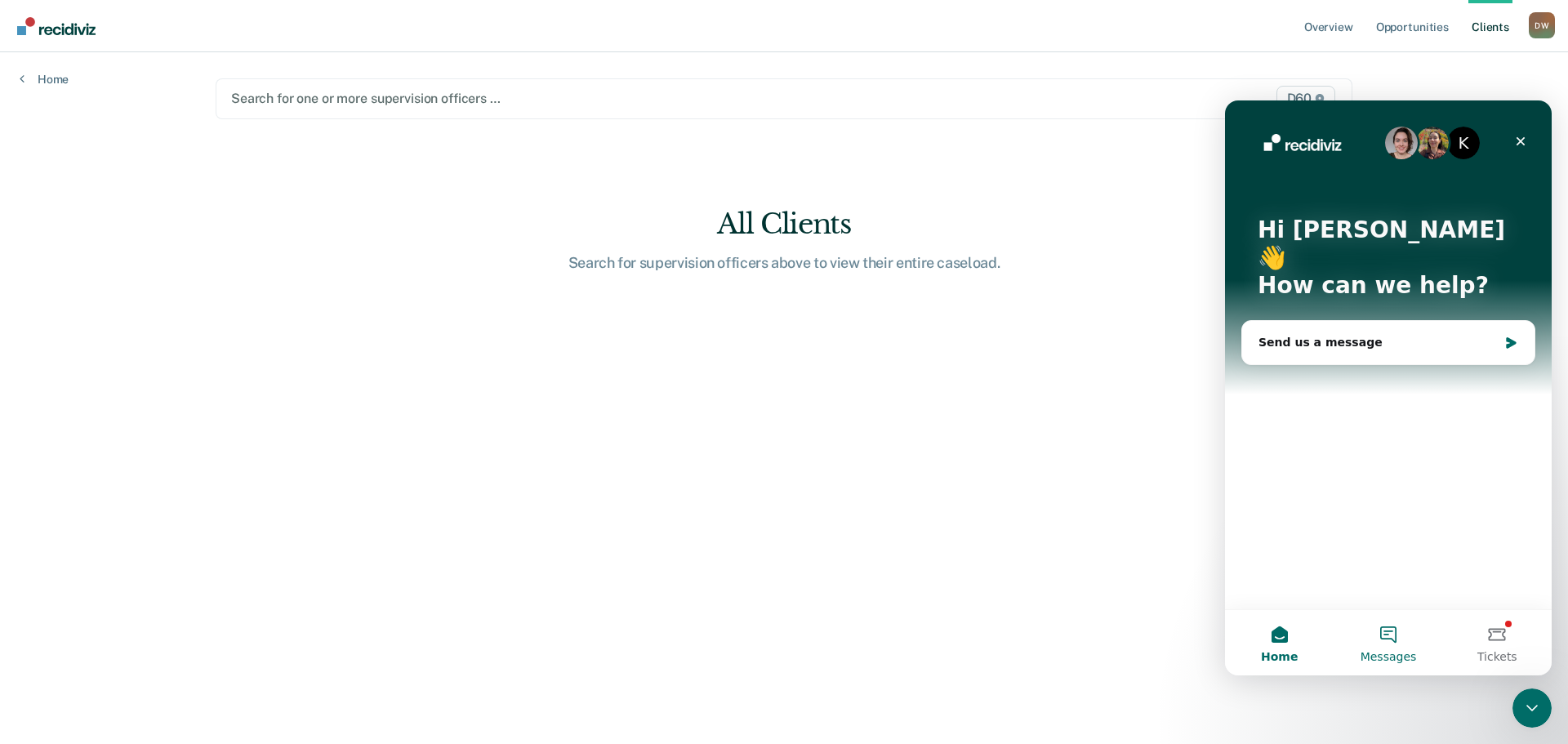
click at [1390, 630] on button "Messages" at bounding box center [1387, 642] width 108 height 65
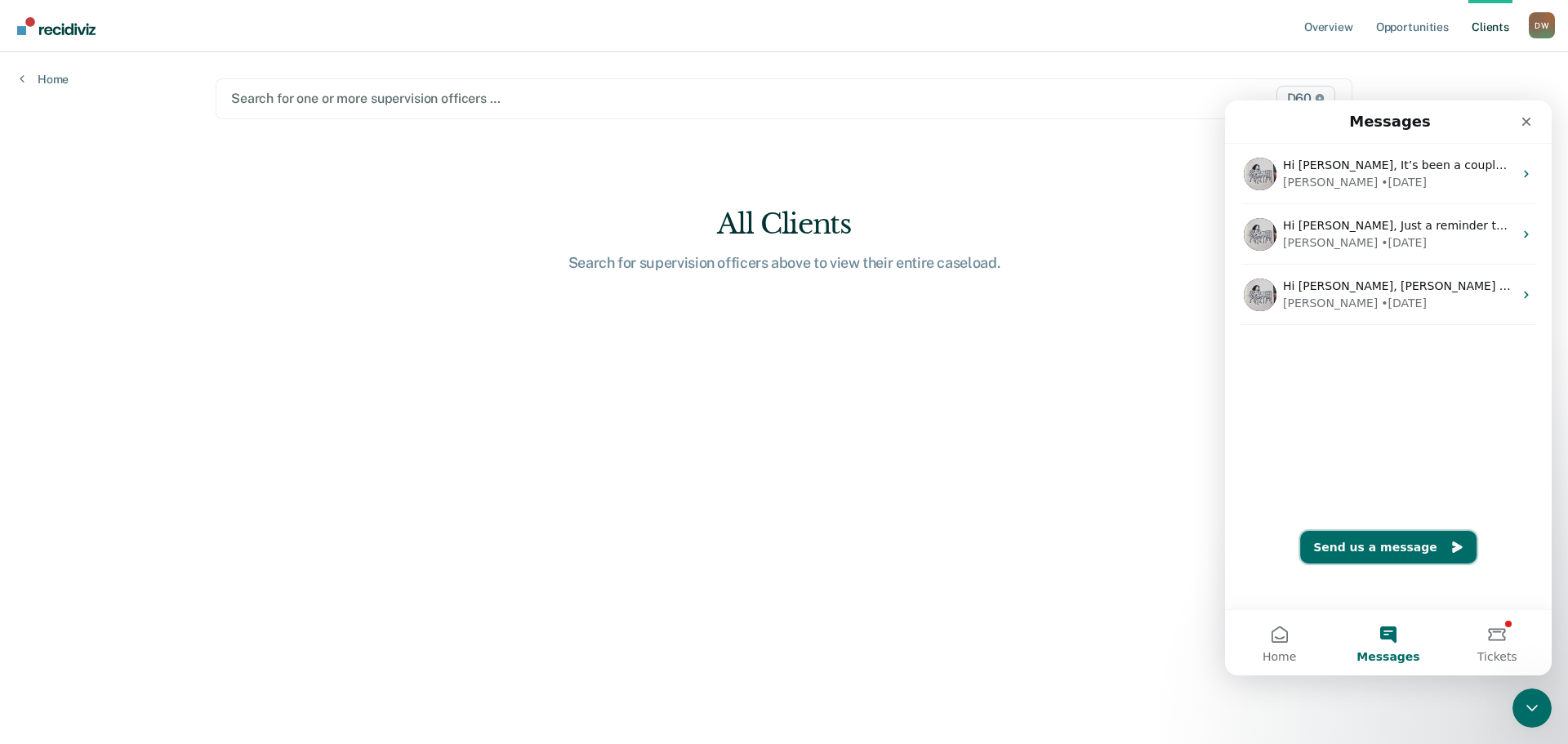
click at [1364, 541] on button "Send us a message" at bounding box center [1387, 546] width 176 height 33
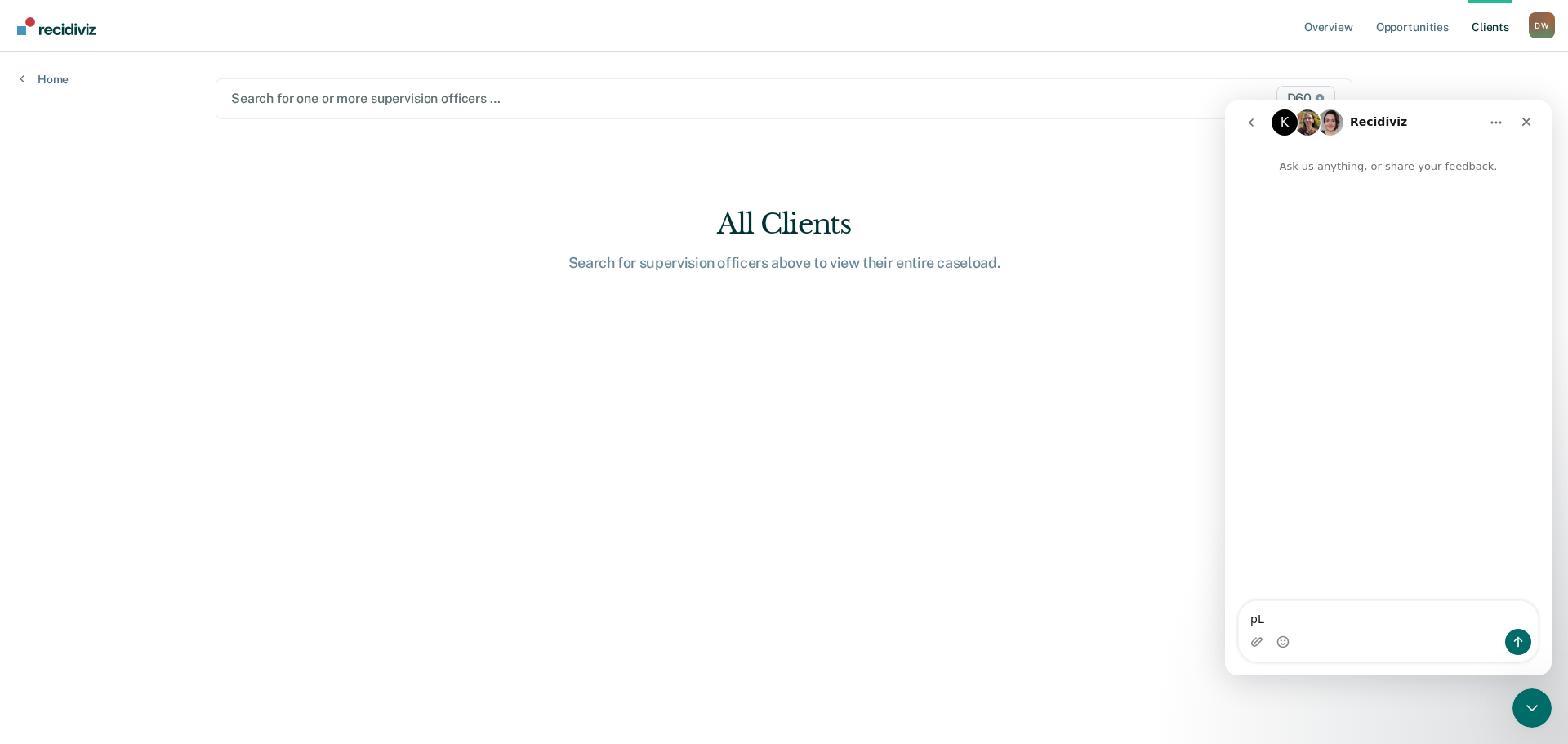
type textarea "p"
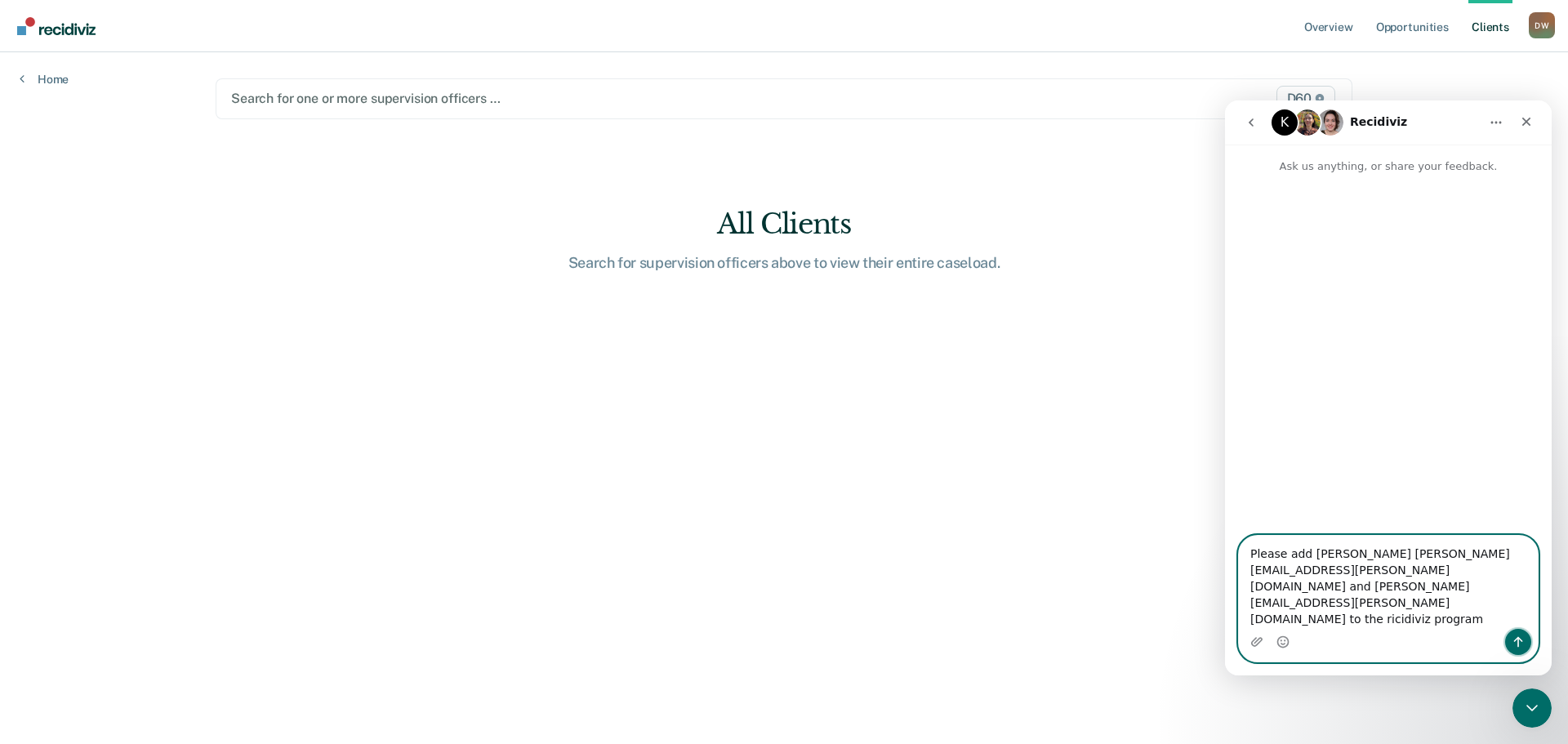
drag, startPoint x: 1521, startPoint y: 639, endPoint x: 1431, endPoint y: 644, distance: 90.1
click at [1457, 646] on div "Intercom messenger" at bounding box center [1388, 641] width 299 height 26
click at [1364, 626] on textarea "Please add Monique Mason monique.mason@tn.gov and Latora Deberry lotora.deberry…" at bounding box center [1388, 582] width 299 height 93
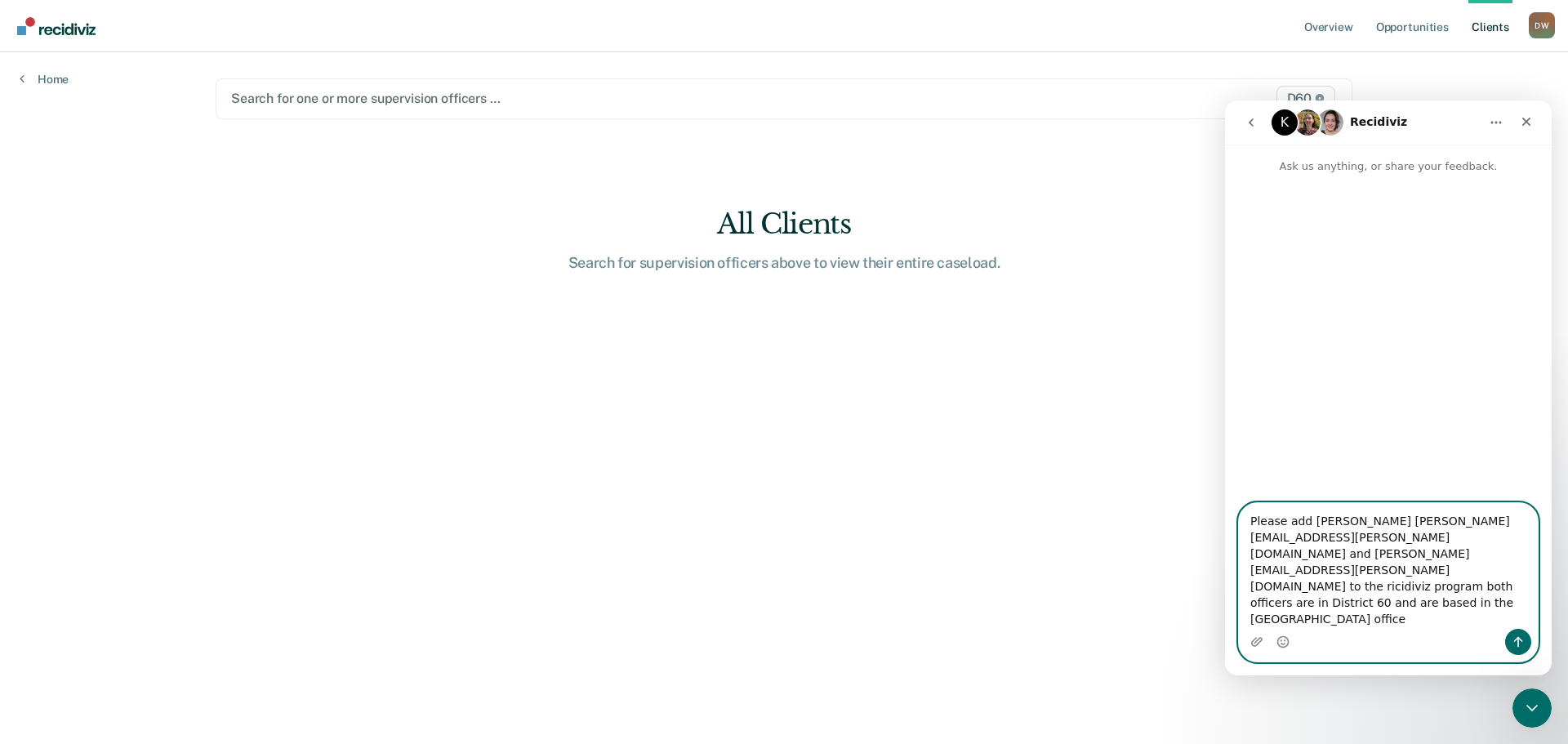
type textarea "Please add Monique Mason monique.mason@tn.gov and Latora Deberry lotora.deberry…"
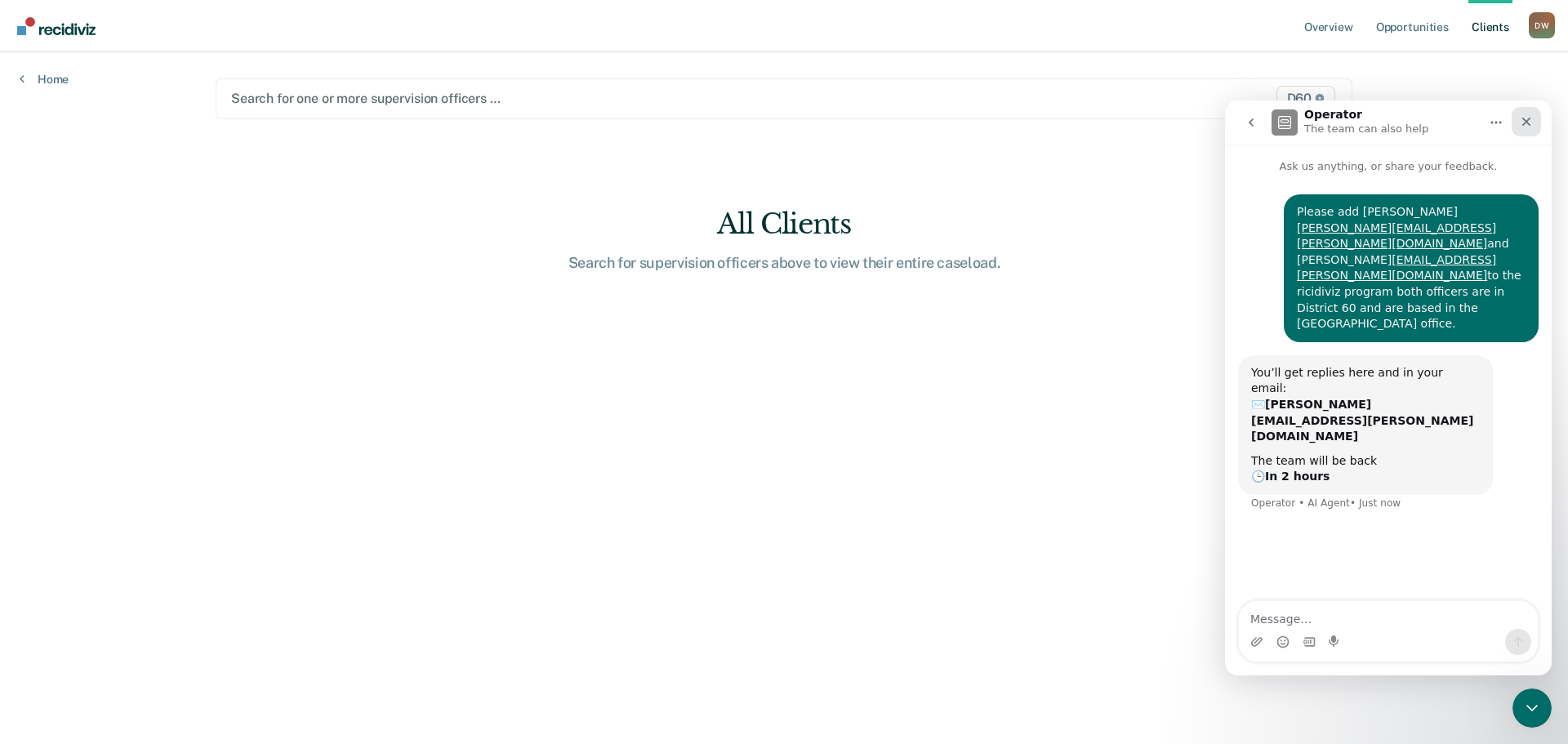
click at [1528, 121] on icon "Close" at bounding box center [1527, 122] width 9 height 9
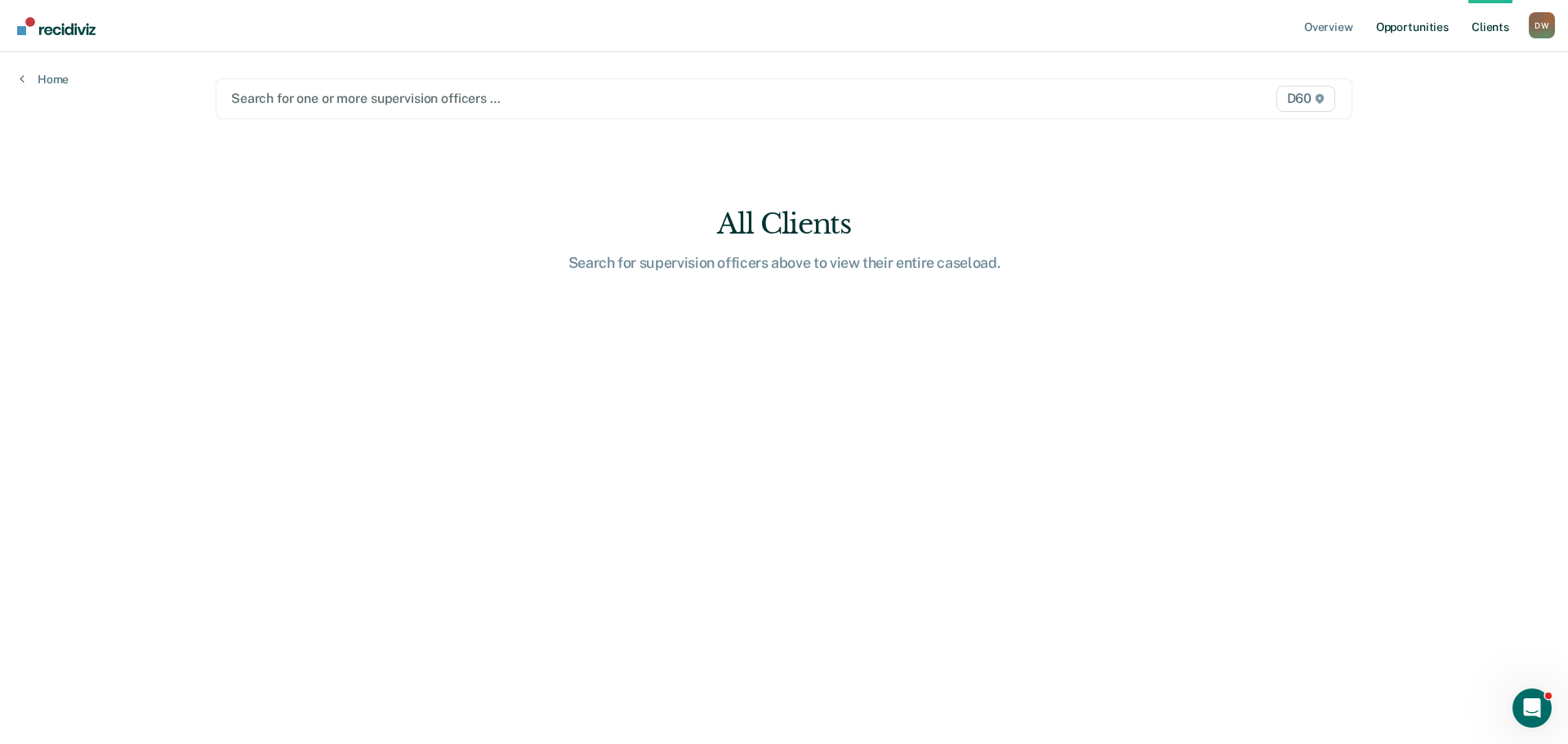
click at [1393, 21] on link "Opportunities" at bounding box center [1412, 26] width 80 height 52
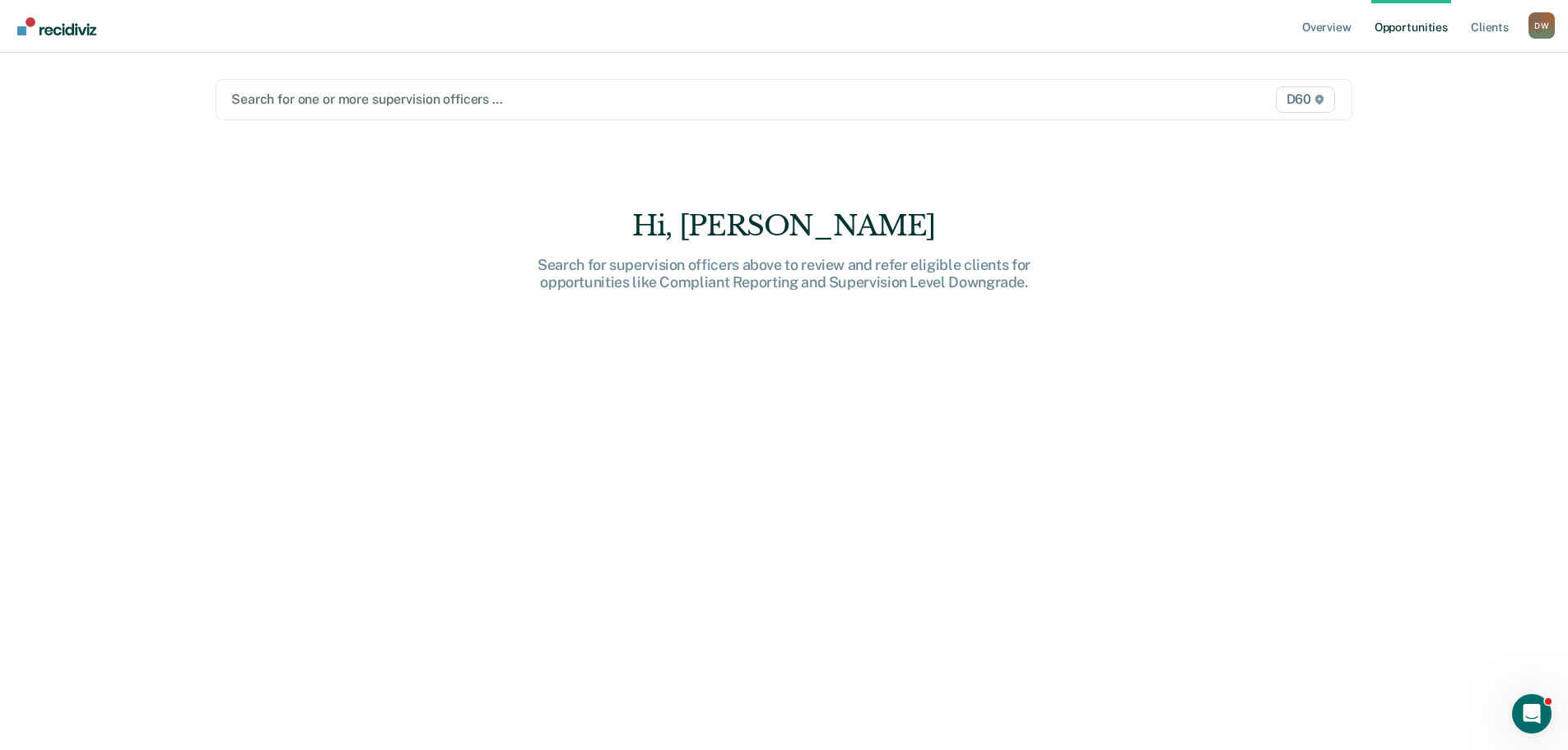
click at [1427, 24] on link "Opportunities" at bounding box center [1411, 26] width 80 height 52
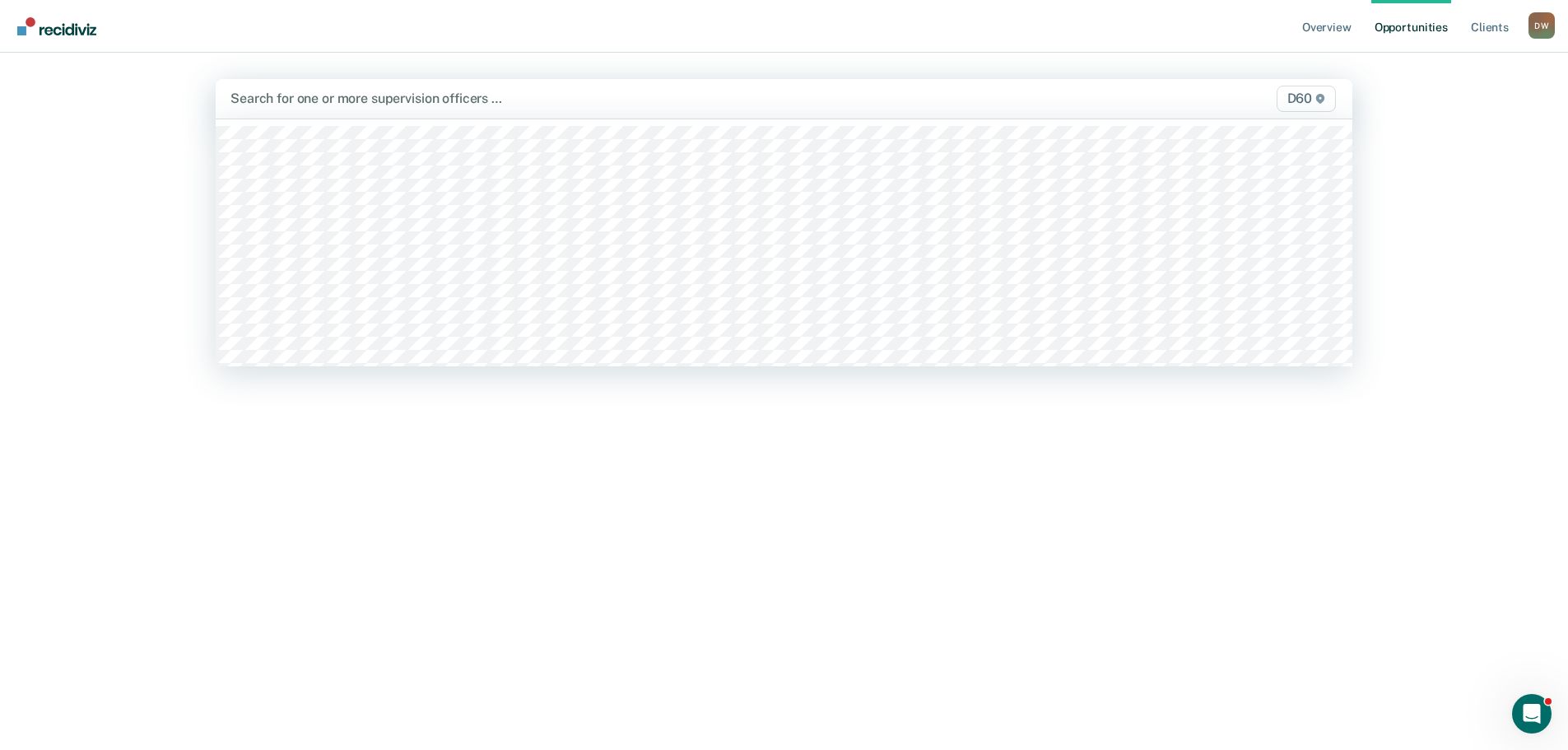
click at [903, 95] on div at bounding box center [618, 98] width 774 height 19
click at [581, 100] on div at bounding box center [618, 98] width 774 height 19
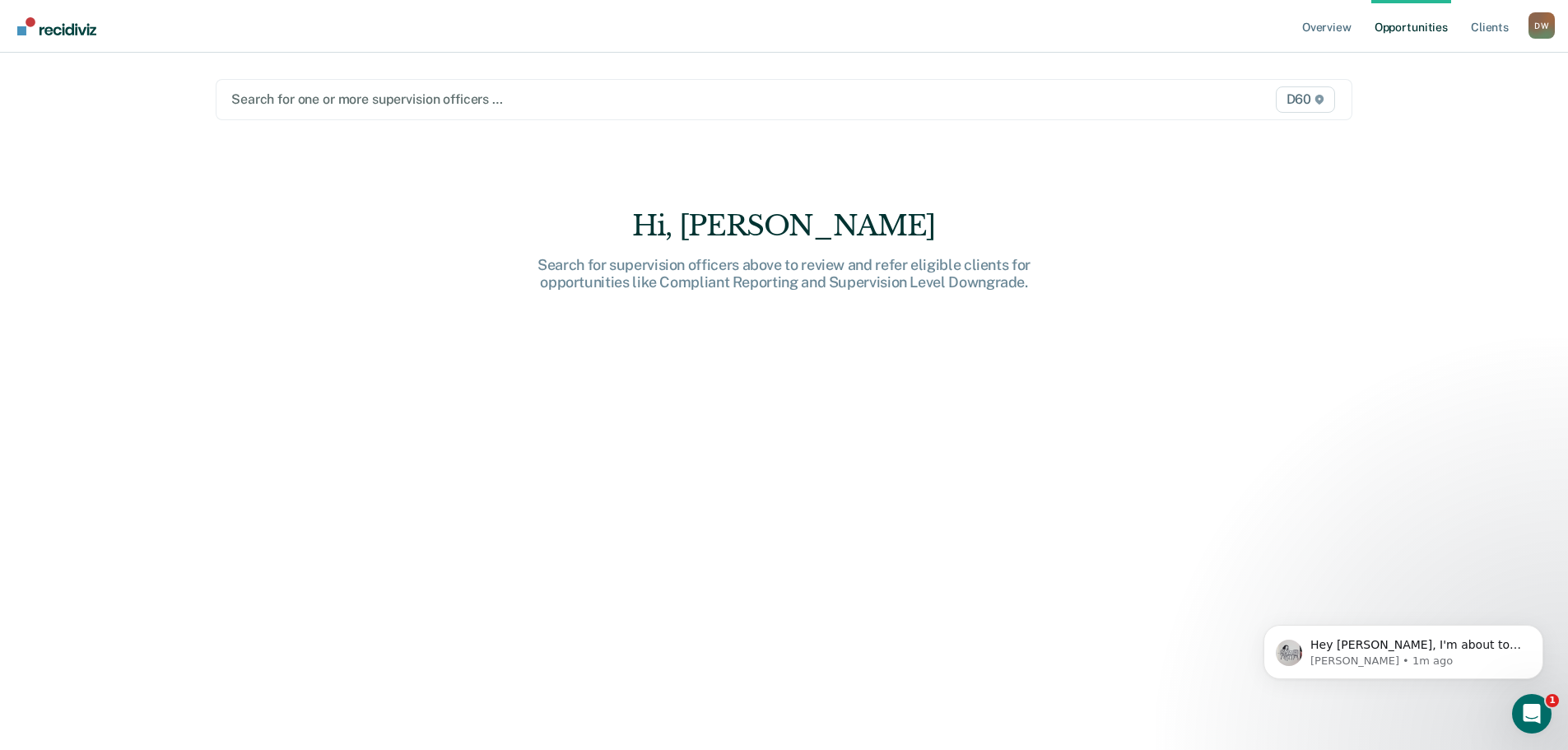
click at [1536, 32] on div "D W" at bounding box center [1541, 25] width 26 height 26
click at [1445, 107] on link "Log Out" at bounding box center [1475, 108] width 133 height 14
